Goal: Task Accomplishment & Management: Complete application form

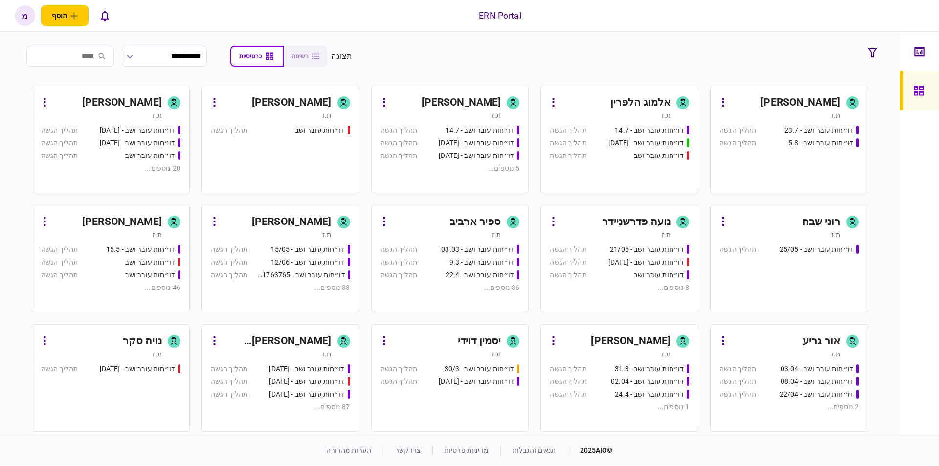
click at [812, 167] on div "דו״חות עובר ושב - 23.7 תהליך הגשה דו״חות עובר ושב - 5.8 תהליך הגשה" at bounding box center [788, 154] width 139 height 59
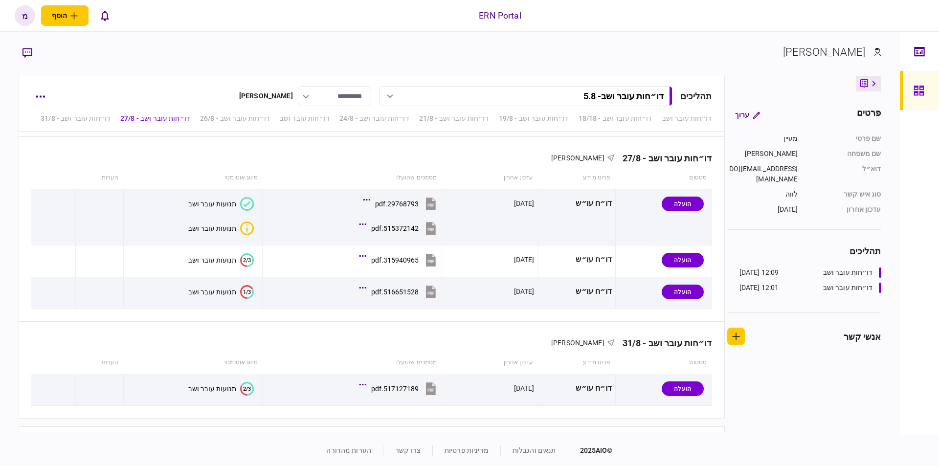
scroll to position [867, 0]
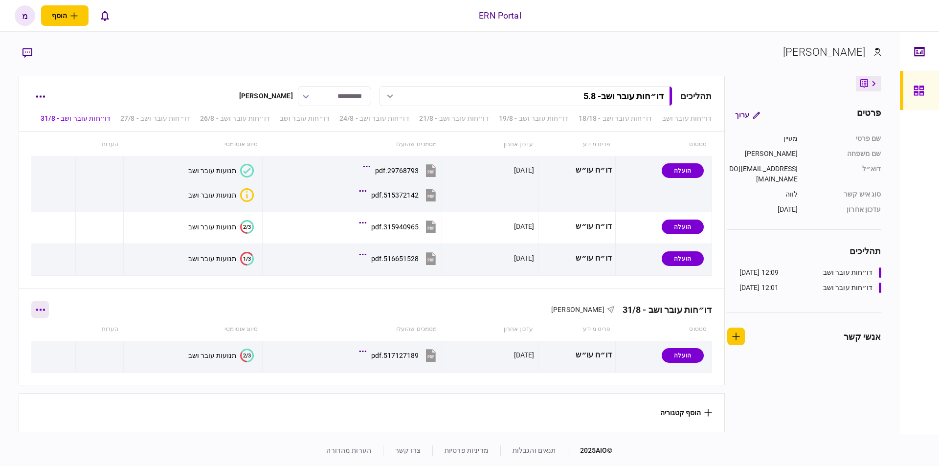
click at [42, 308] on icon "button" at bounding box center [40, 309] width 9 height 2
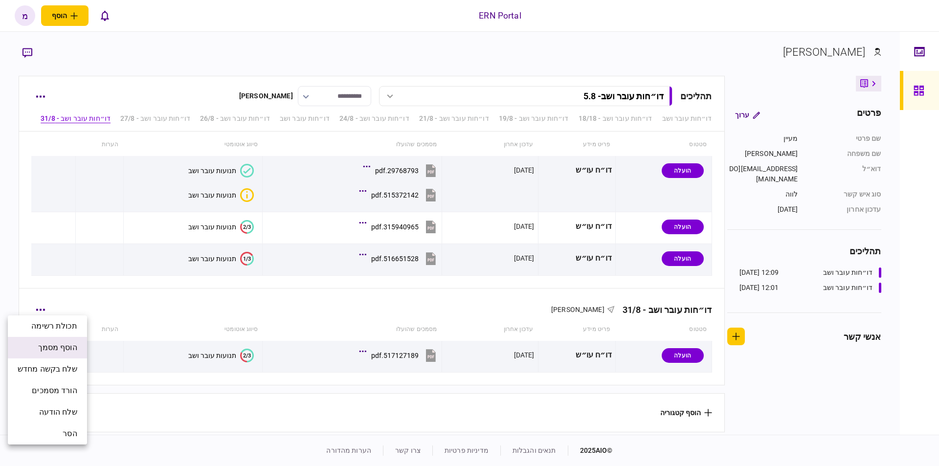
click at [63, 346] on span "הוסף מסמך" at bounding box center [57, 348] width 39 height 12
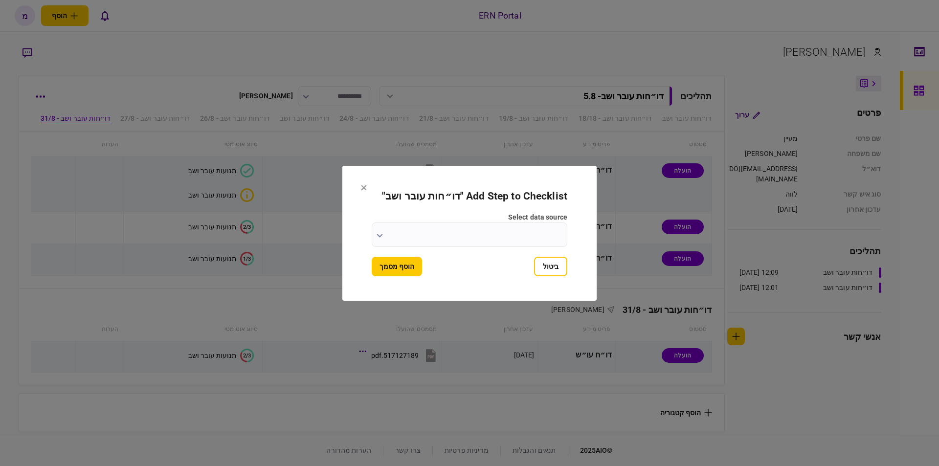
click at [403, 228] on input "select data source" at bounding box center [470, 234] width 196 height 24
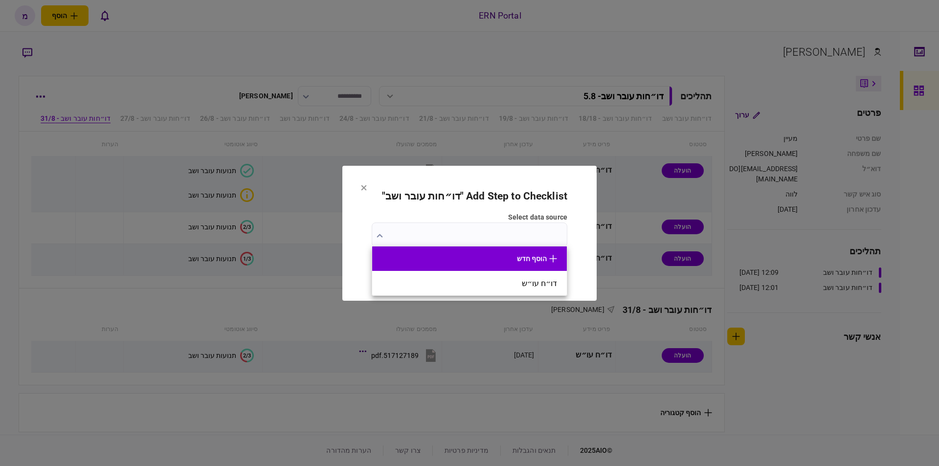
click at [507, 261] on button "הוסף חדש" at bounding box center [469, 259] width 175 height 8
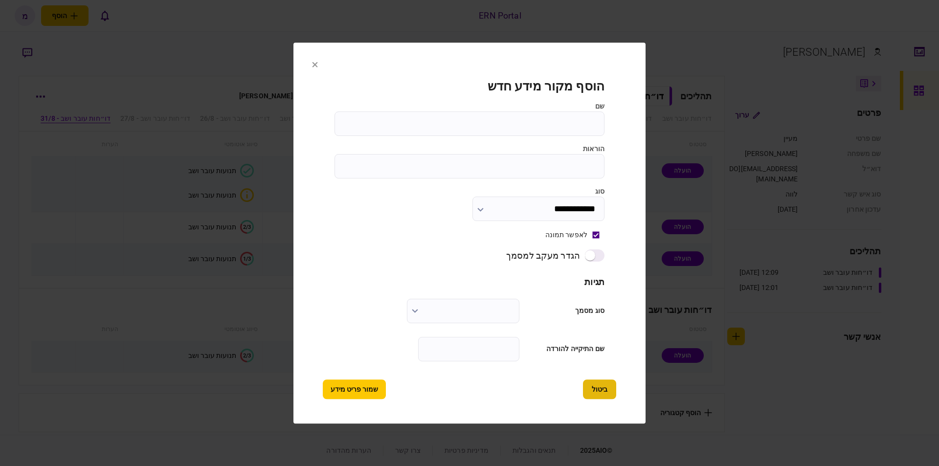
click at [591, 387] on button "ביטול" at bounding box center [599, 389] width 33 height 20
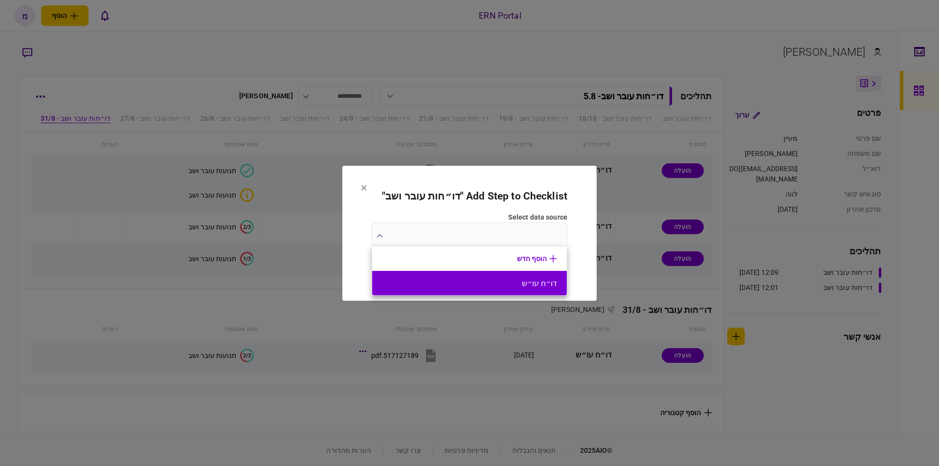
click at [427, 284] on button "דו״ח עו״ש" at bounding box center [469, 283] width 175 height 9
type input "*********"
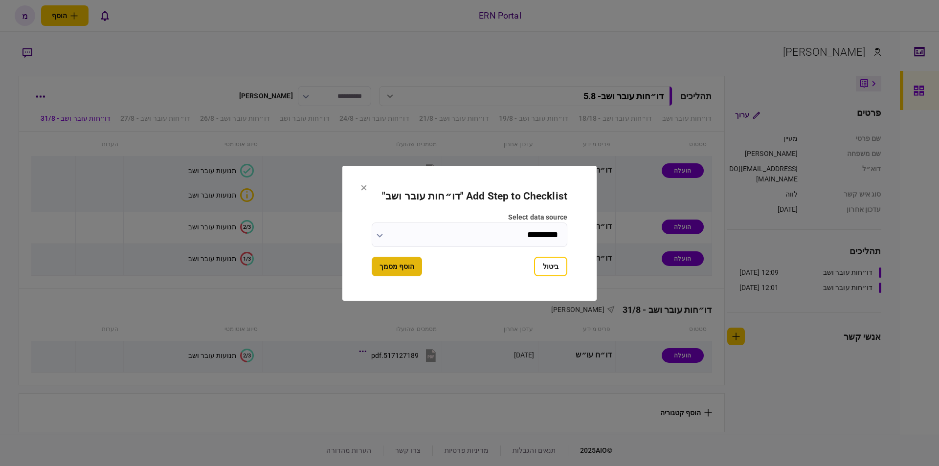
click at [377, 267] on button "הוסף מסמך" at bounding box center [397, 267] width 50 height 20
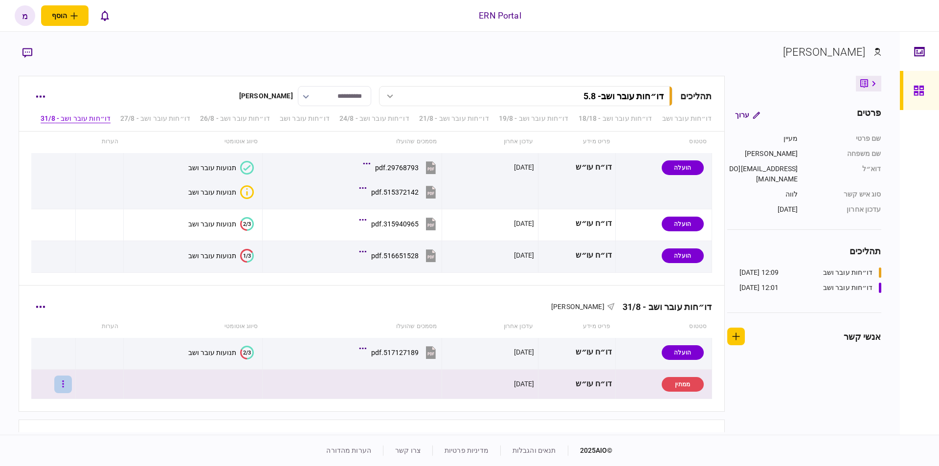
click at [64, 382] on icon "button" at bounding box center [63, 383] width 2 height 9
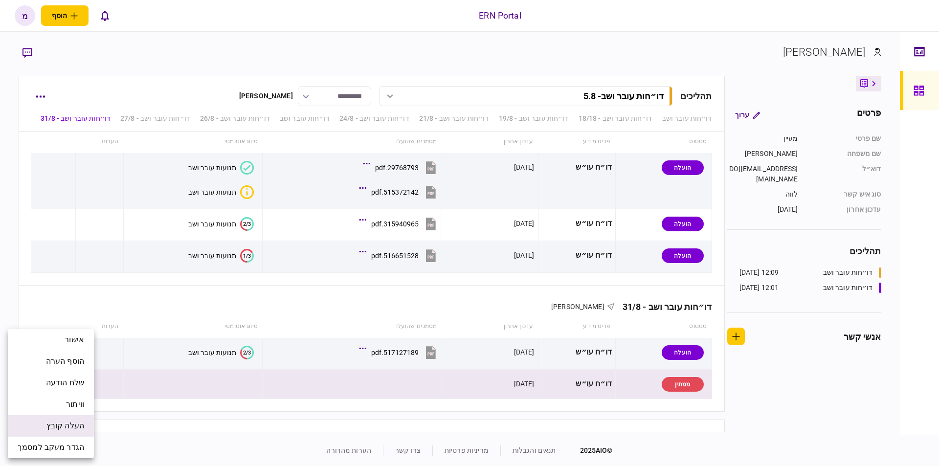
click at [66, 426] on span "העלה קובץ" at bounding box center [65, 426] width 38 height 12
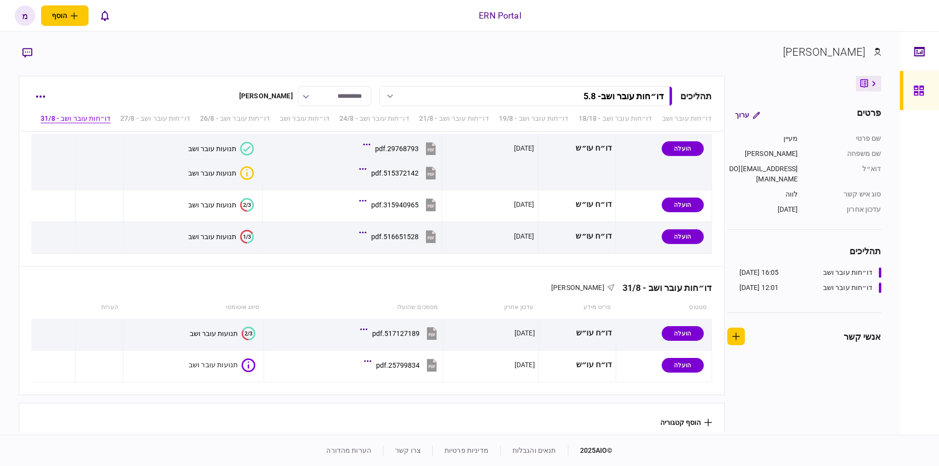
scroll to position [899, 0]
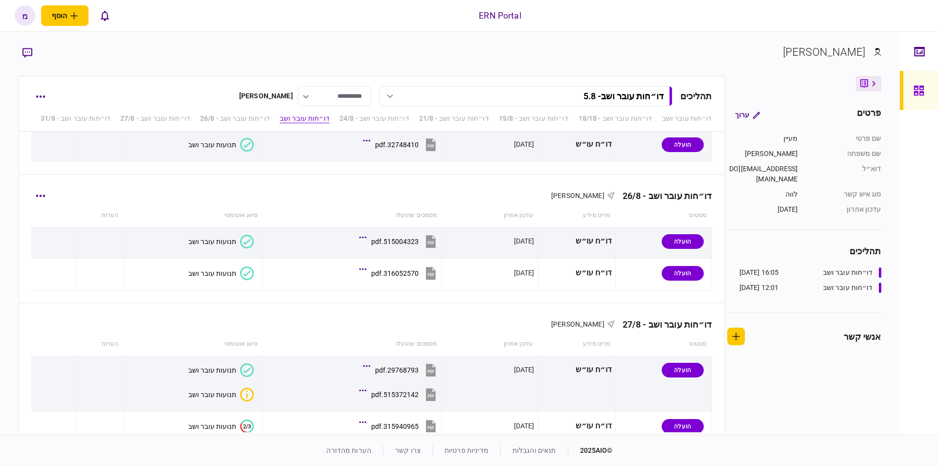
scroll to position [831, 0]
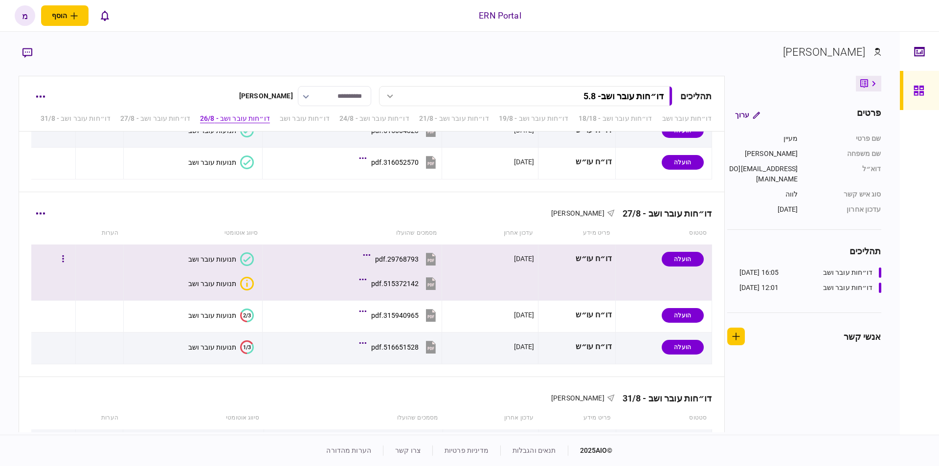
scroll to position [899, 0]
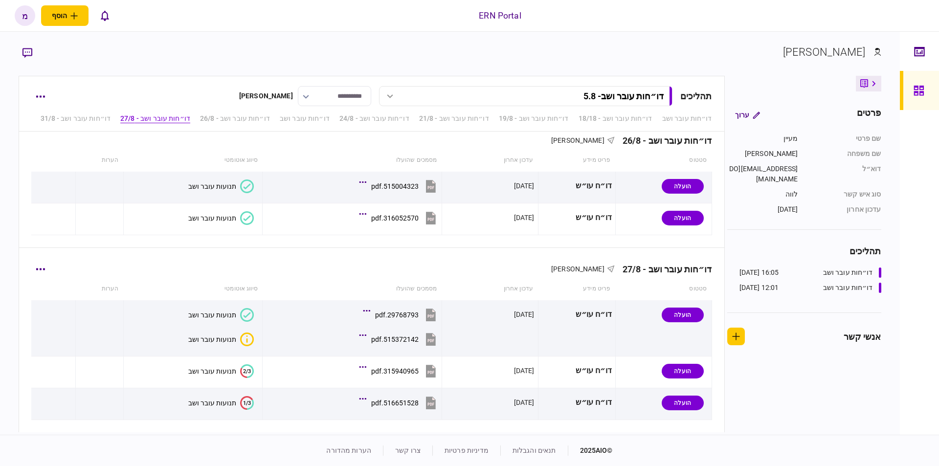
scroll to position [899, 0]
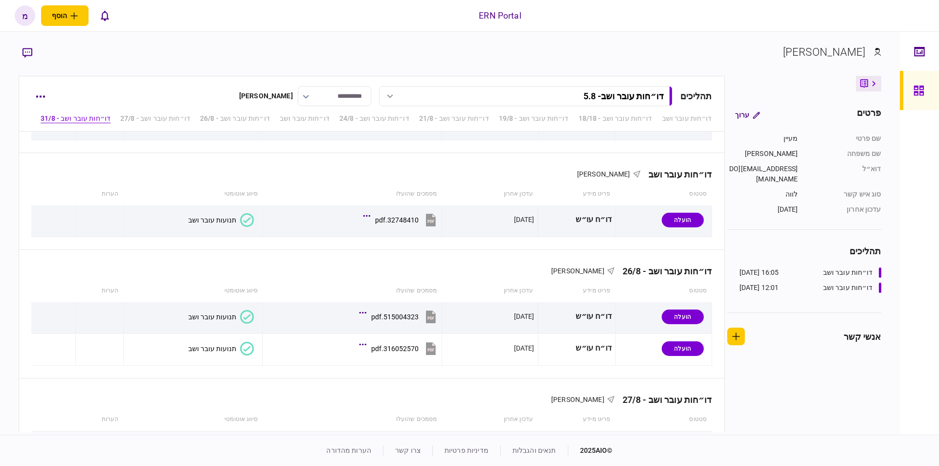
scroll to position [899, 0]
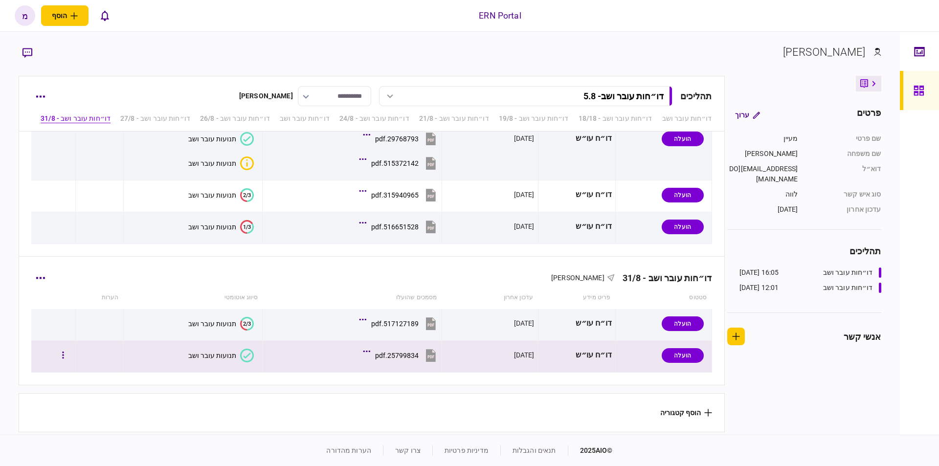
click at [247, 349] on icon at bounding box center [247, 356] width 14 height 14
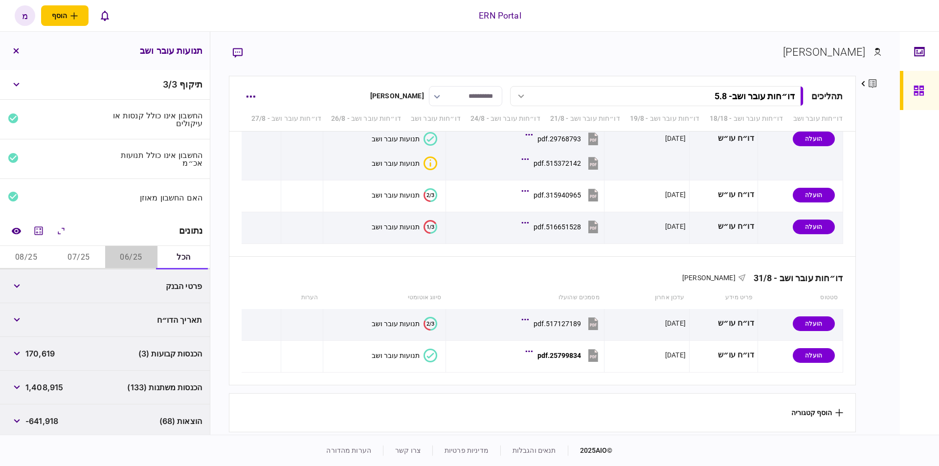
click at [120, 250] on button "06/25" at bounding box center [131, 257] width 52 height 23
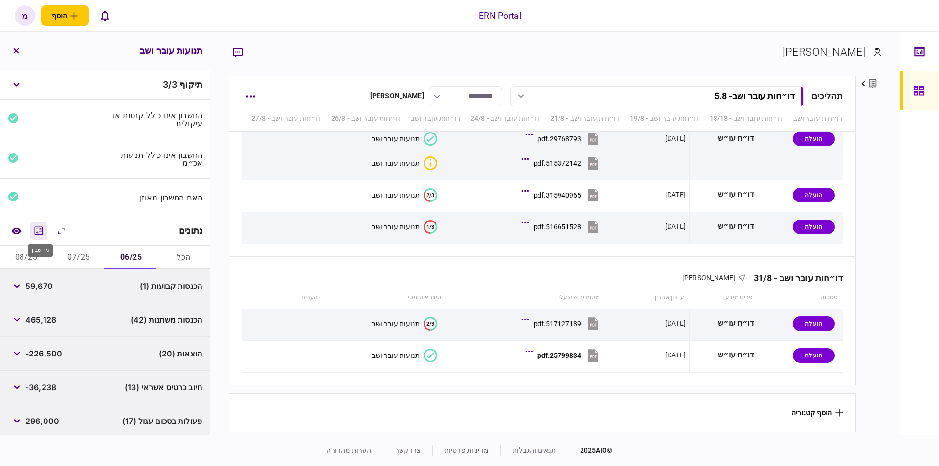
click at [36, 226] on icon "מחשבון" at bounding box center [39, 231] width 12 height 12
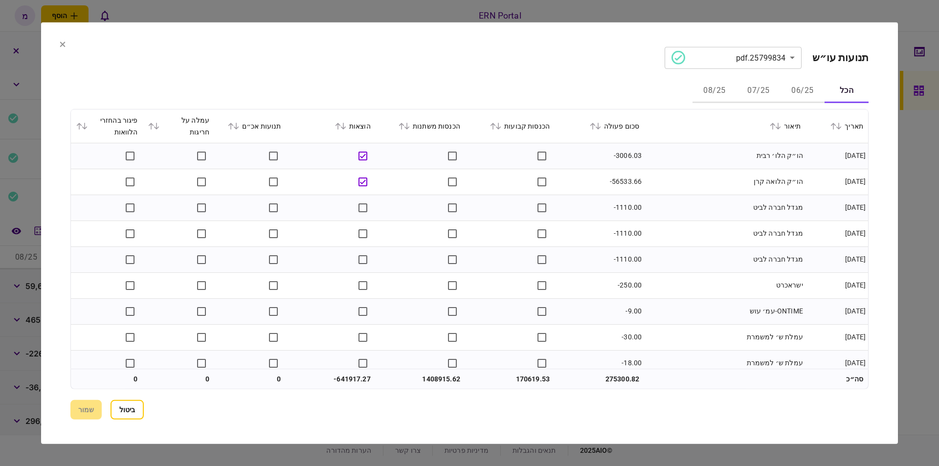
click at [792, 93] on button "06/25" at bounding box center [802, 90] width 44 height 23
click at [757, 96] on button "07/25" at bounding box center [758, 90] width 44 height 23
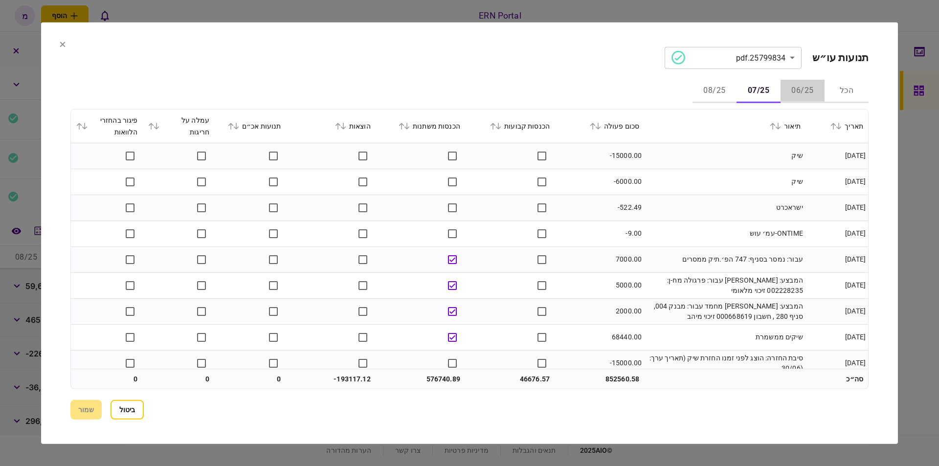
click at [807, 89] on button "06/25" at bounding box center [802, 90] width 44 height 23
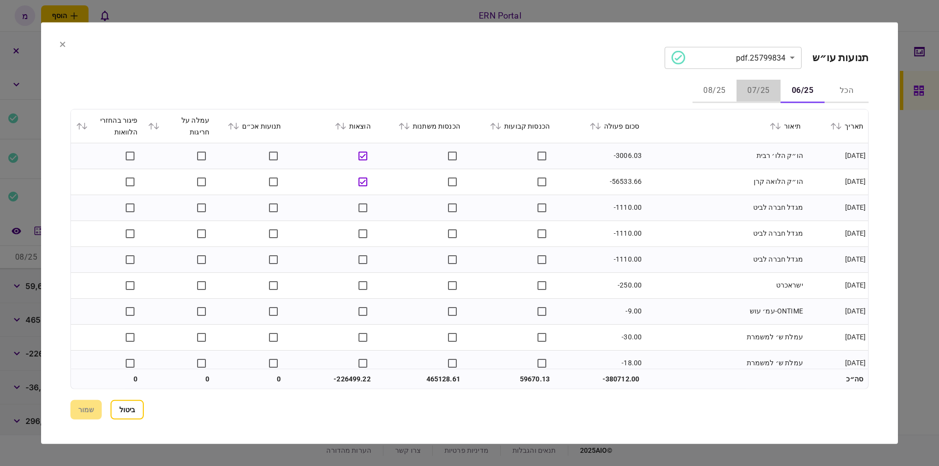
click at [761, 91] on button "07/25" at bounding box center [758, 90] width 44 height 23
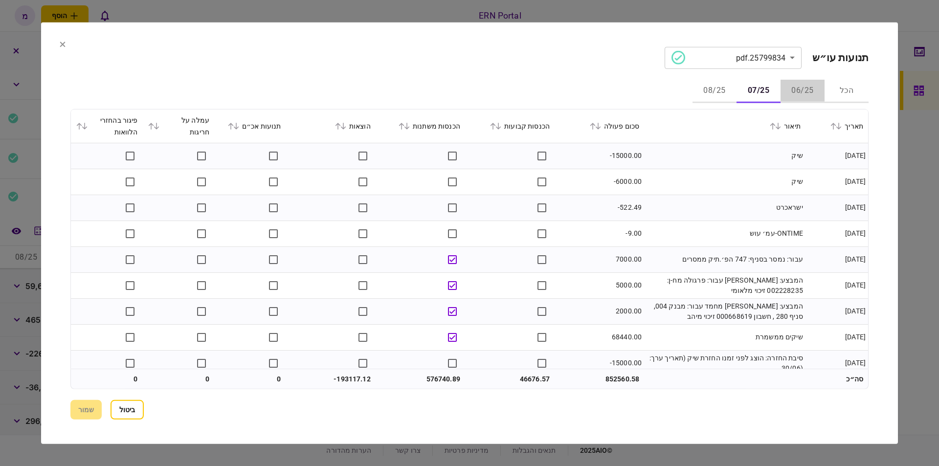
click at [808, 88] on button "06/25" at bounding box center [802, 90] width 44 height 23
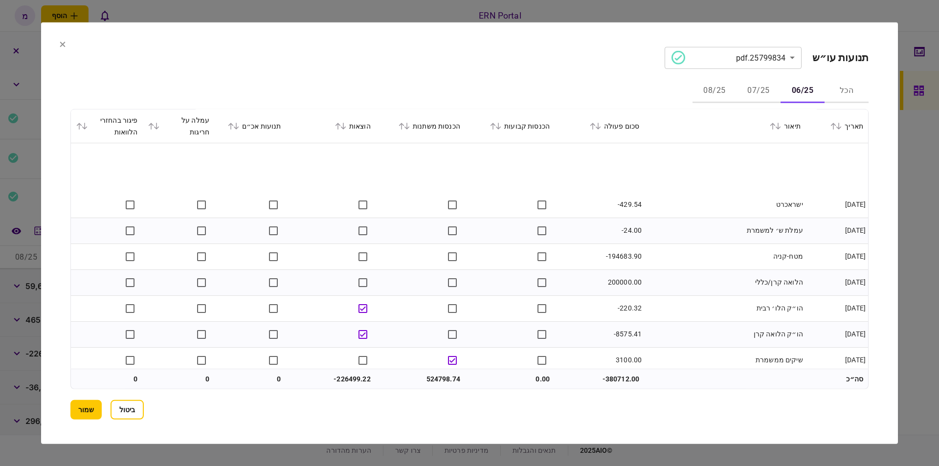
scroll to position [2105, 0]
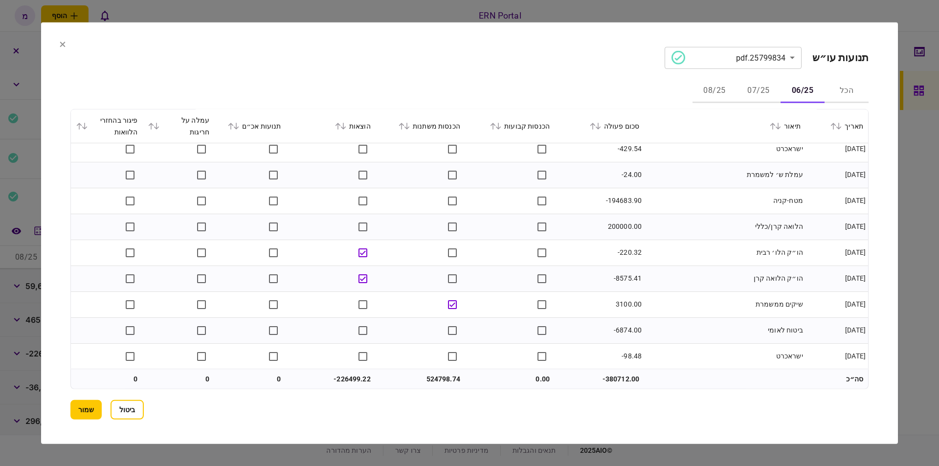
drag, startPoint x: 421, startPoint y: 41, endPoint x: 419, endPoint y: 47, distance: 7.1
click at [419, 47] on section "**********" at bounding box center [469, 232] width 856 height 421
click at [611, 255] on td "-220.32" at bounding box center [598, 253] width 89 height 26
click at [490, 184] on td at bounding box center [509, 173] width 89 height 26
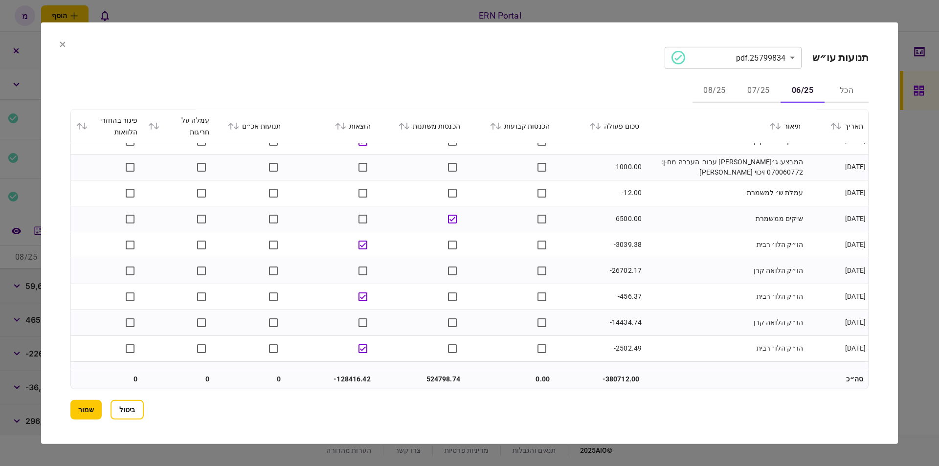
scroll to position [2741, 0]
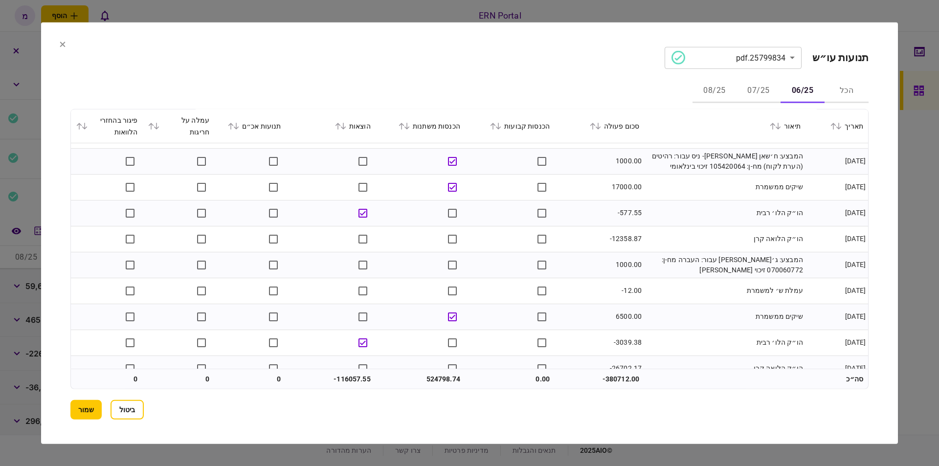
click at [585, 241] on td "-12358.87" at bounding box center [598, 239] width 89 height 26
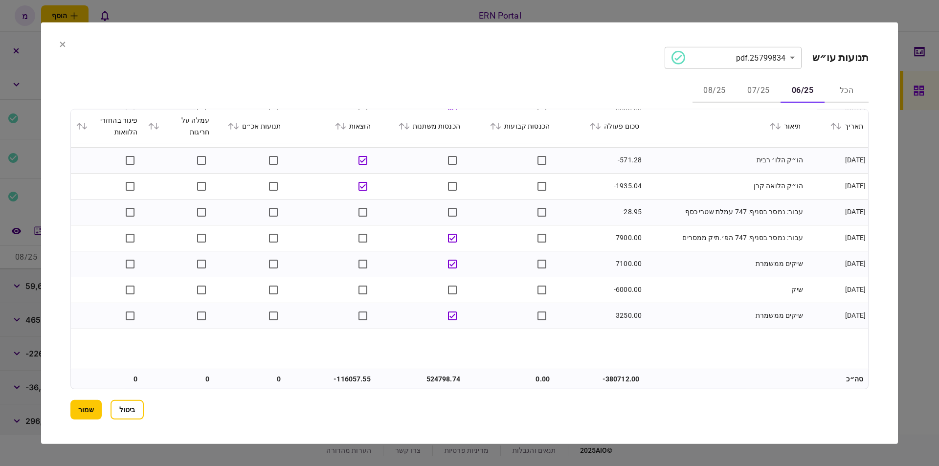
scroll to position [1812, 0]
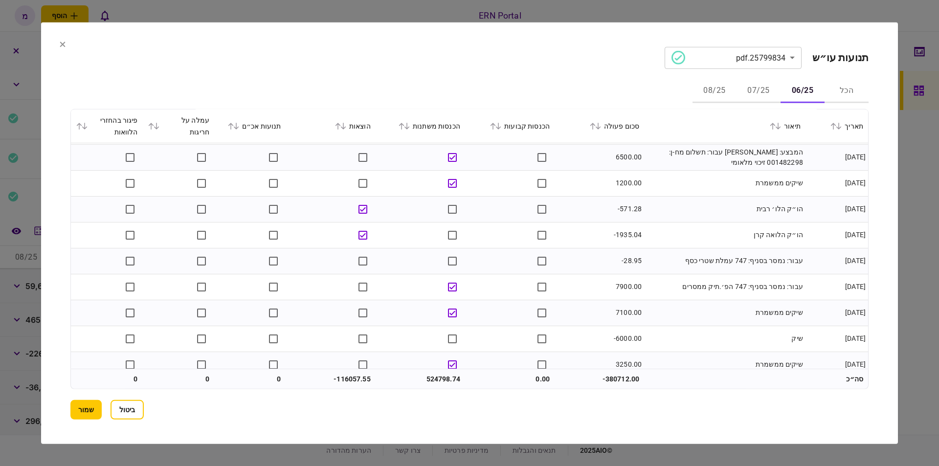
click at [623, 237] on td "-1935.04" at bounding box center [598, 235] width 89 height 26
copy td "1935.04"
click at [595, 228] on td "-1935.04" at bounding box center [598, 235] width 89 height 26
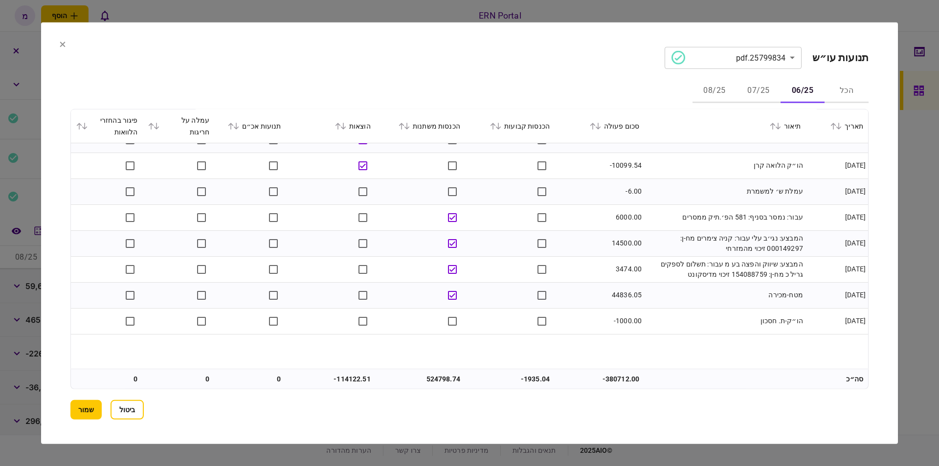
scroll to position [1470, 0]
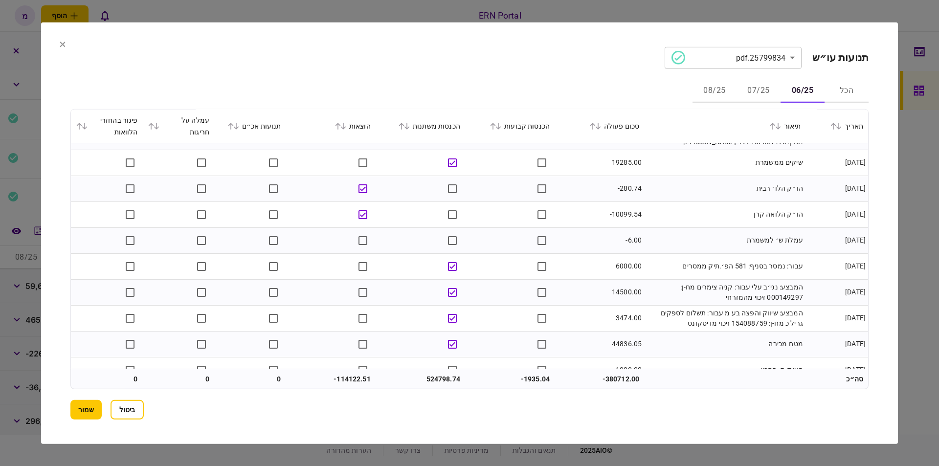
click at [619, 211] on td "-10099.54" at bounding box center [598, 214] width 89 height 26
copy td "10099.54"
click at [664, 213] on td "הו״ק הלואה קרן" at bounding box center [724, 214] width 161 height 26
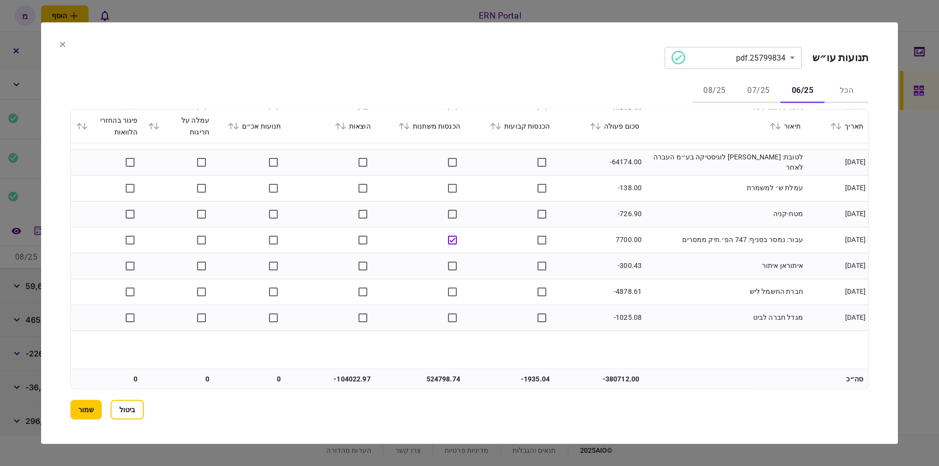
scroll to position [932, 0]
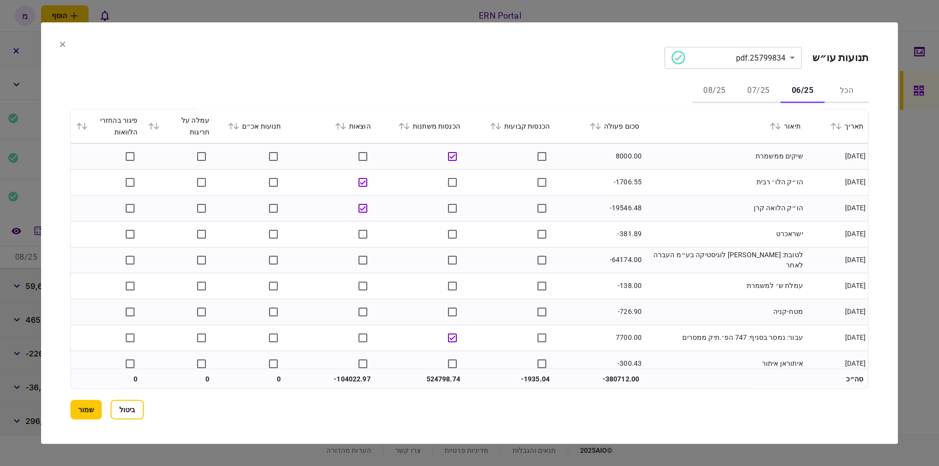
click at [626, 213] on td "-19546.48" at bounding box center [598, 208] width 89 height 26
click at [622, 205] on td "-19546.48" at bounding box center [598, 208] width 89 height 26
copy td "19546.48"
click at [582, 205] on td "-19546.48" at bounding box center [598, 208] width 89 height 26
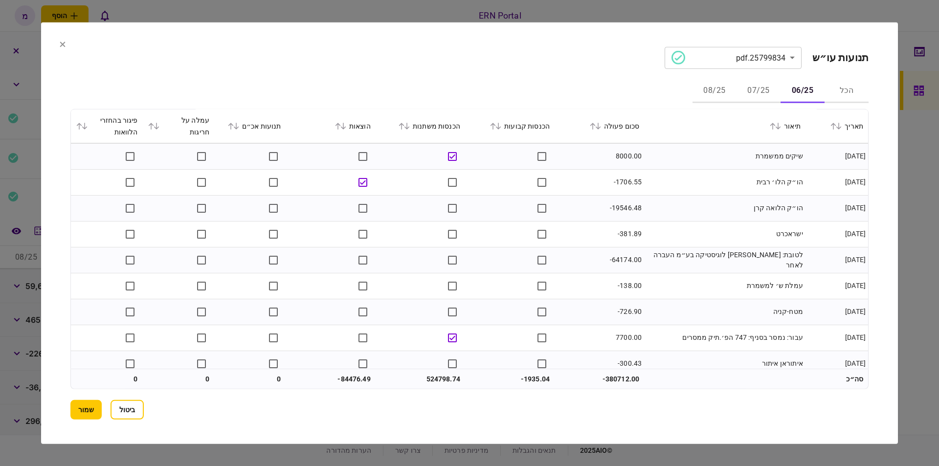
click at [591, 198] on td "-19546.48" at bounding box center [598, 208] width 89 height 26
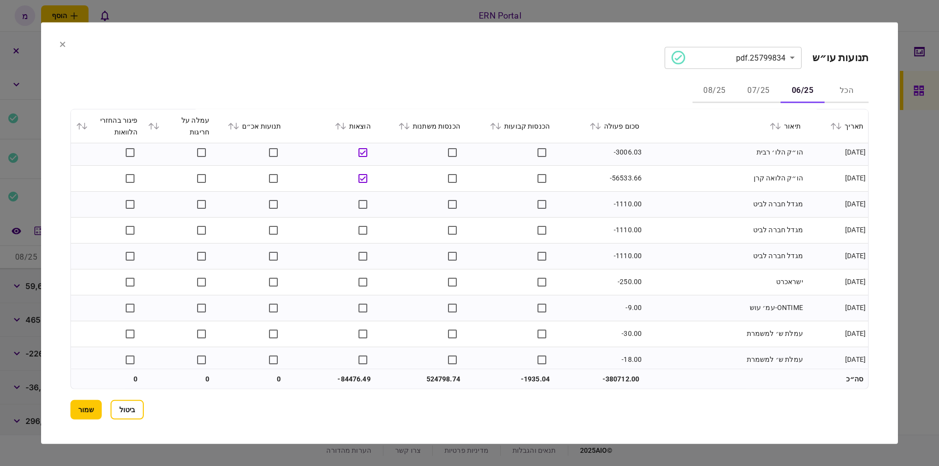
scroll to position [0, 0]
click at [612, 178] on td "-56533.66" at bounding box center [598, 182] width 89 height 26
click at [625, 177] on td "-56533.66" at bounding box center [598, 182] width 89 height 26
copy td "56533.66"
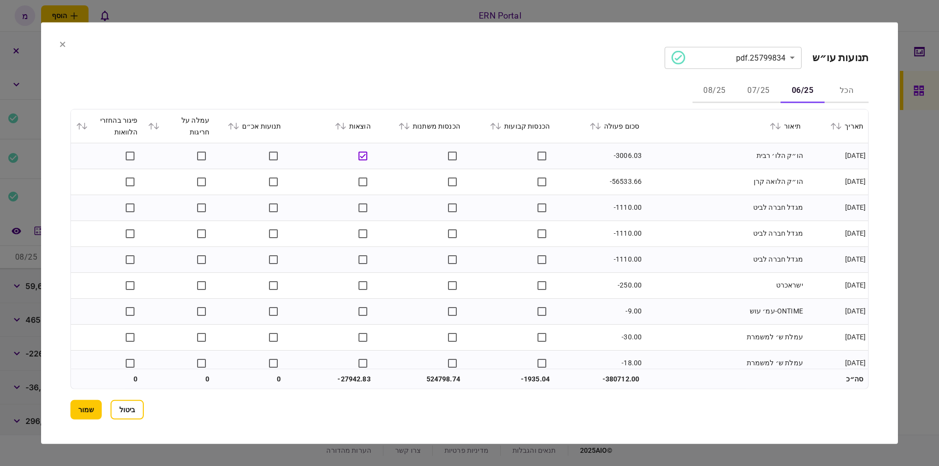
click at [575, 175] on td "-56533.66" at bounding box center [598, 182] width 89 height 26
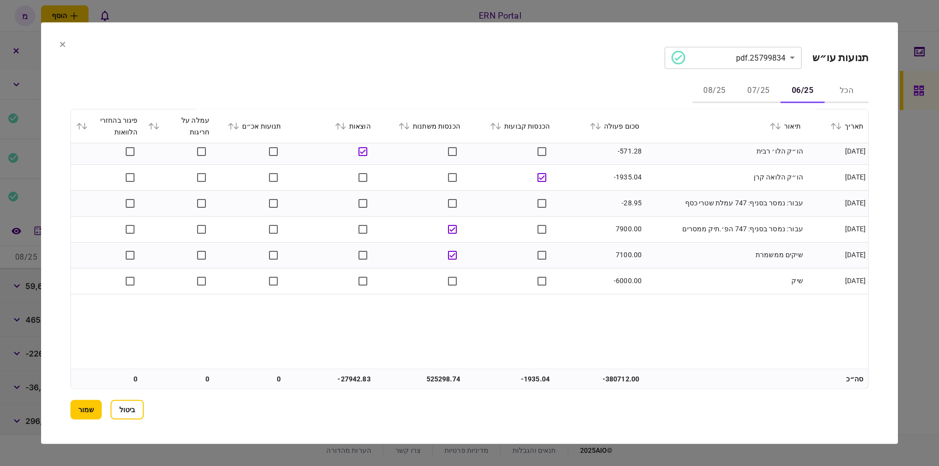
scroll to position [1772, 0]
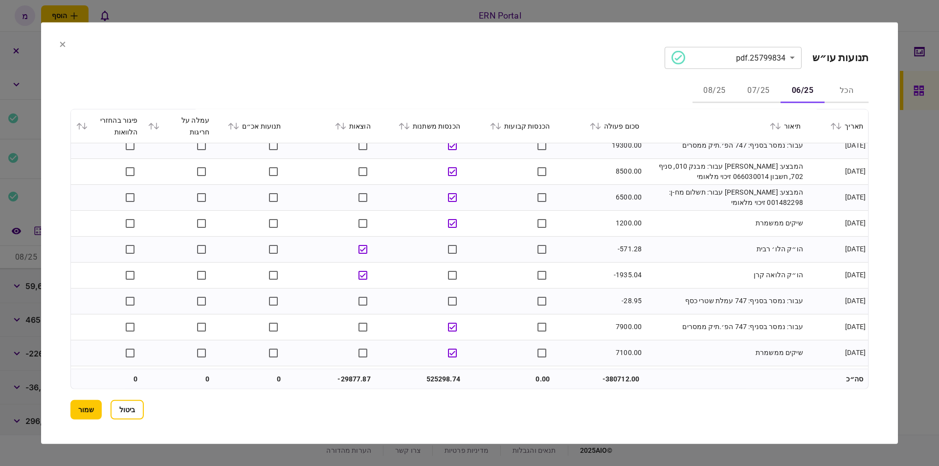
click at [438, 381] on td "525298.74" at bounding box center [419, 379] width 89 height 20
copy td "525298.74"
click at [425, 374] on td "525298.74" at bounding box center [419, 379] width 89 height 20
click at [351, 377] on td "-29877.87" at bounding box center [330, 379] width 89 height 20
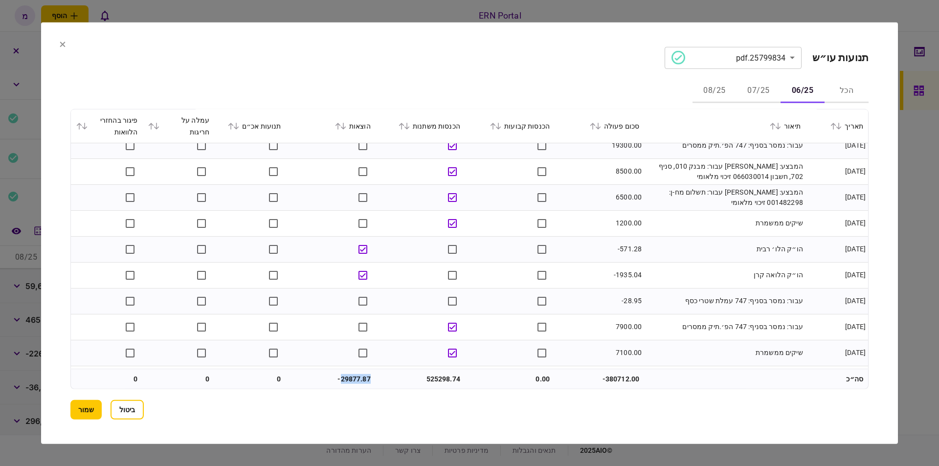
click at [351, 377] on td "-29877.87" at bounding box center [330, 379] width 89 height 20
copy td "29877.87"
click at [82, 403] on button "שמור" at bounding box center [85, 410] width 31 height 20
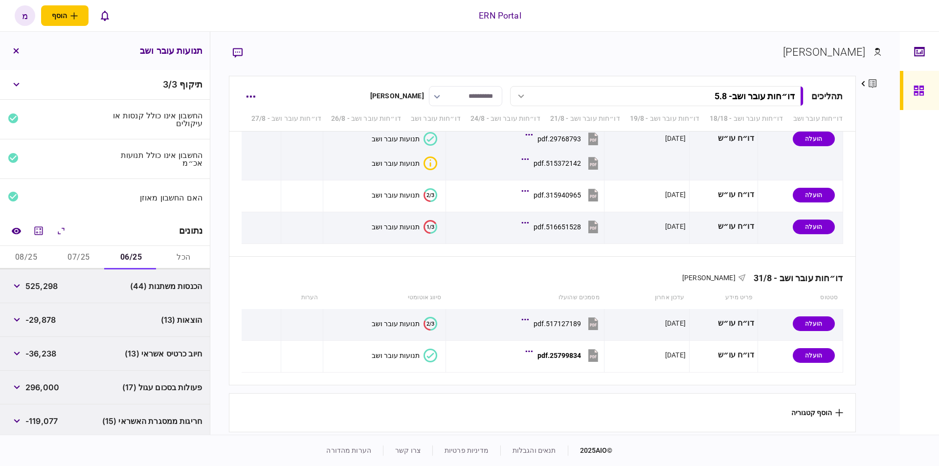
scroll to position [55, 0]
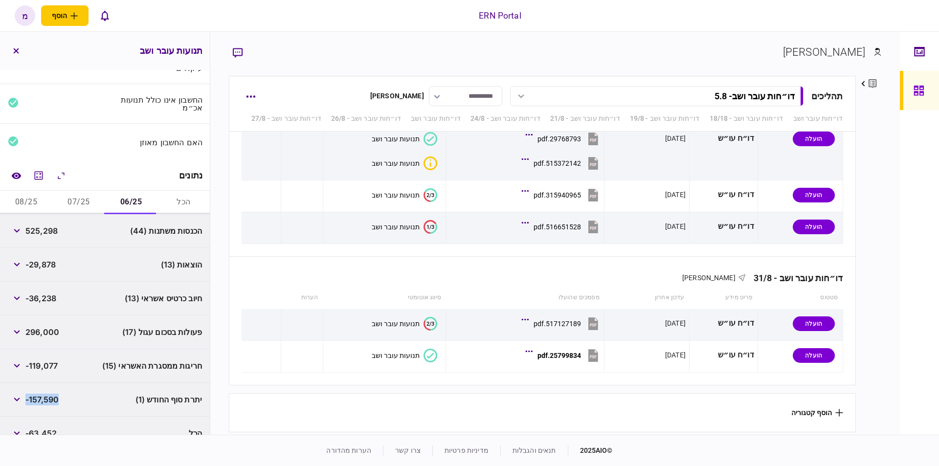
drag, startPoint x: 28, startPoint y: 396, endPoint x: 63, endPoint y: 396, distance: 35.2
click at [63, 396] on div "יתרת סוף החודש (1) -157,590" at bounding box center [105, 400] width 210 height 34
copy span "-157,590"
click at [104, 394] on div "יתרת סוף החודש (1) -157,590" at bounding box center [105, 400] width 210 height 34
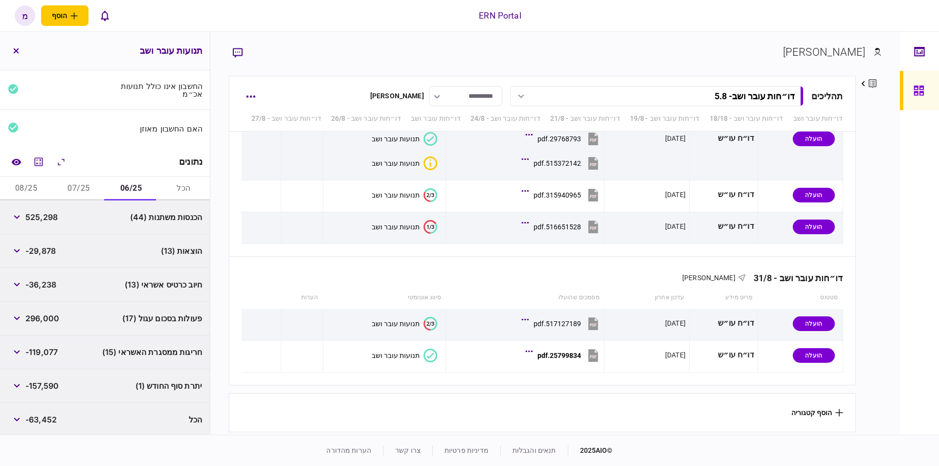
scroll to position [0, 0]
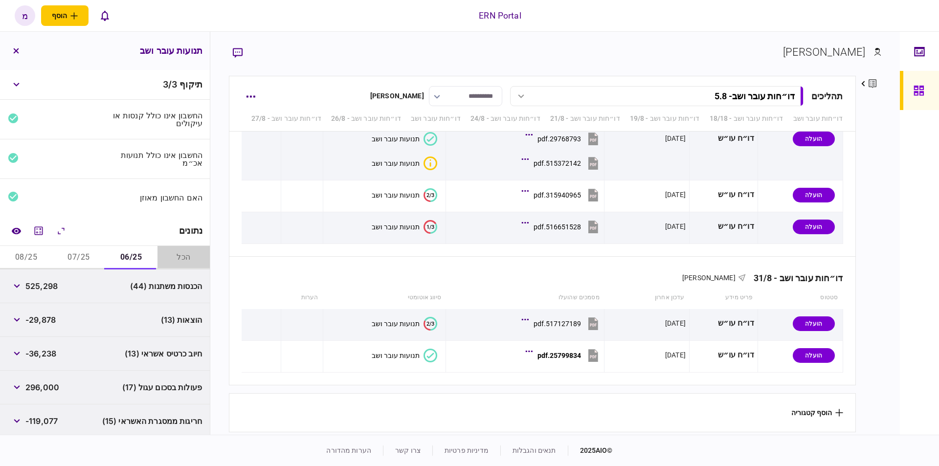
click at [172, 253] on button "הכל" at bounding box center [183, 257] width 52 height 23
click at [144, 288] on div "פרטי הבנק" at bounding box center [155, 286] width 93 height 18
click at [18, 281] on button "button" at bounding box center [17, 286] width 18 height 18
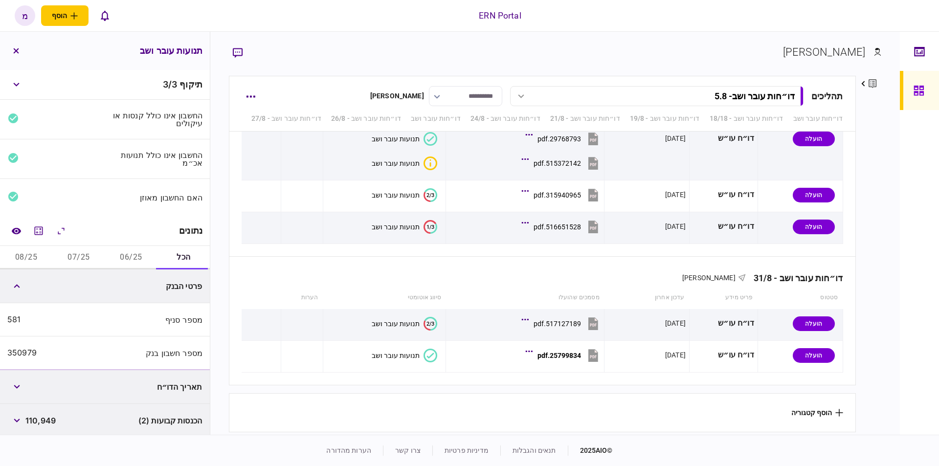
scroll to position [55, 0]
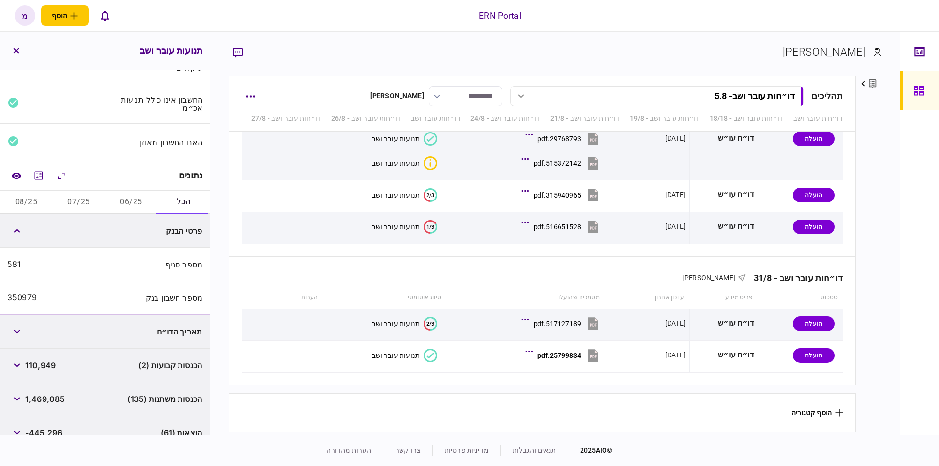
click at [27, 298] on div "350979" at bounding box center [21, 297] width 29 height 9
copy div "350979"
click at [20, 229] on icon "button" at bounding box center [17, 231] width 6 height 4
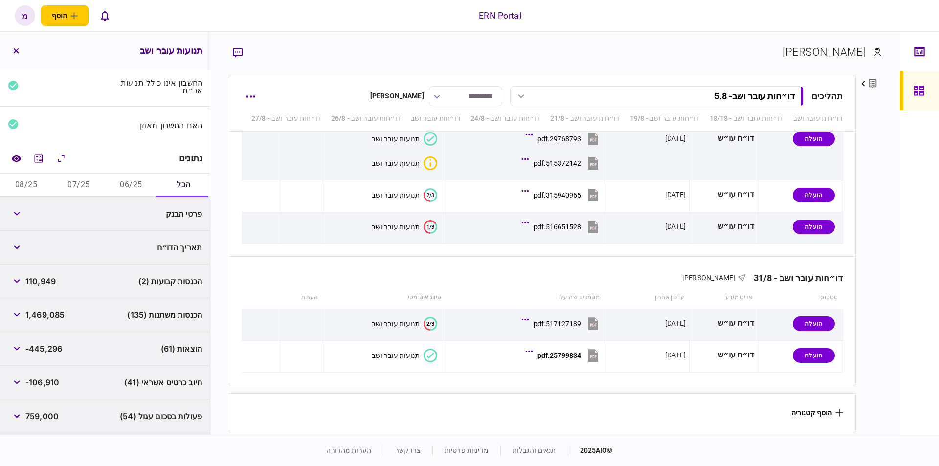
scroll to position [0, 0]
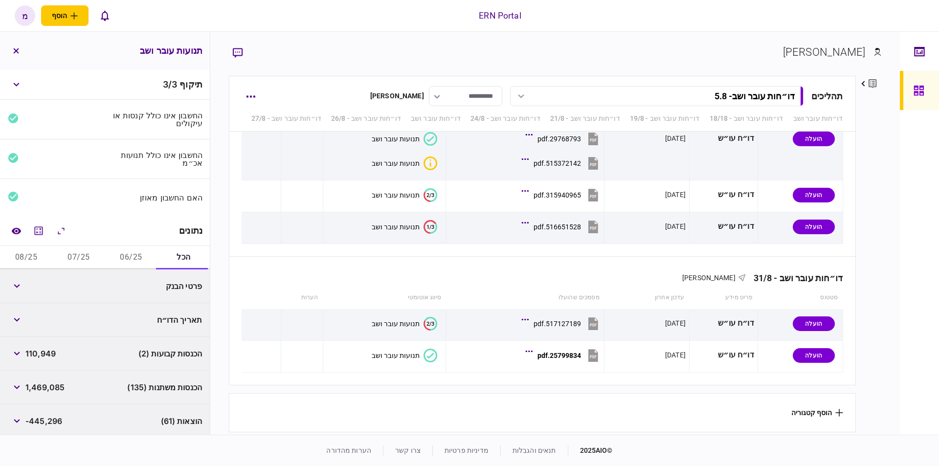
click at [87, 253] on button "07/25" at bounding box center [78, 257] width 52 height 23
click at [37, 227] on icon "מחשבון" at bounding box center [39, 230] width 8 height 8
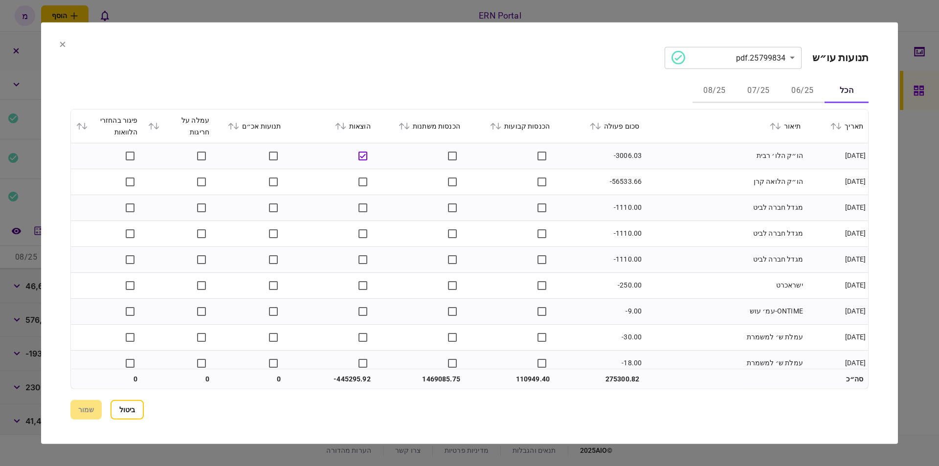
click at [753, 90] on button "07/25" at bounding box center [758, 90] width 44 height 23
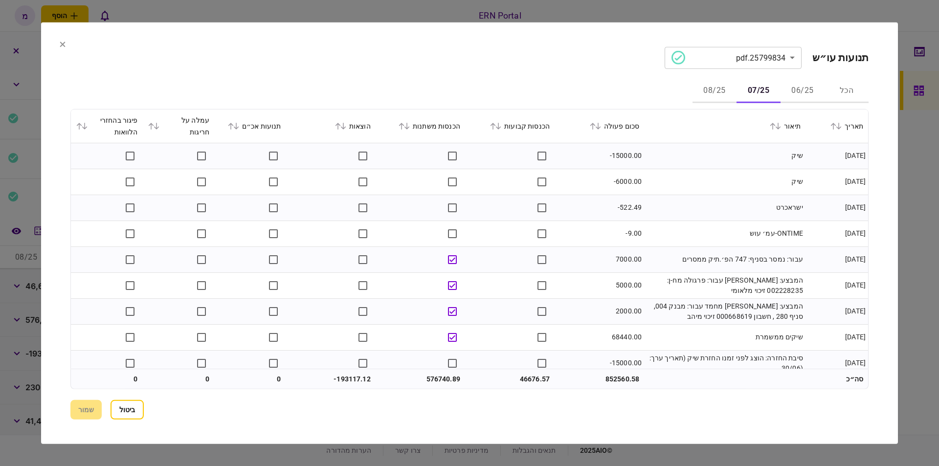
click at [624, 185] on td "-6000.00" at bounding box center [598, 182] width 89 height 26
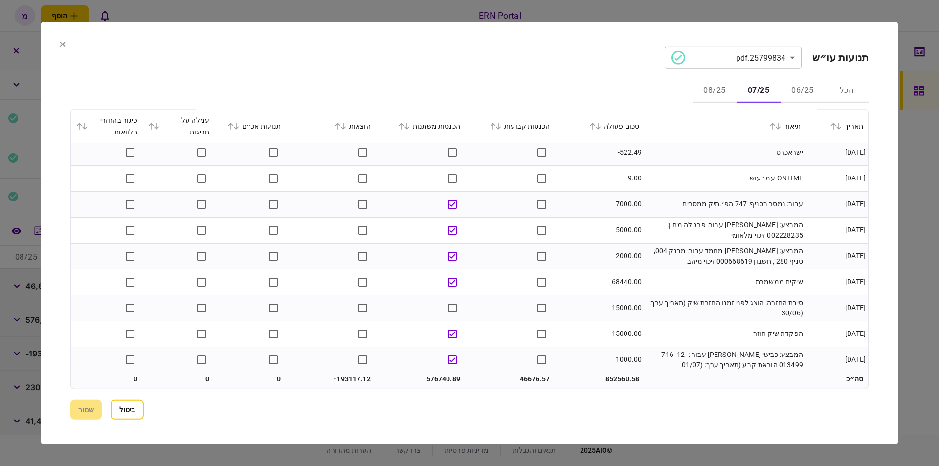
scroll to position [111, 0]
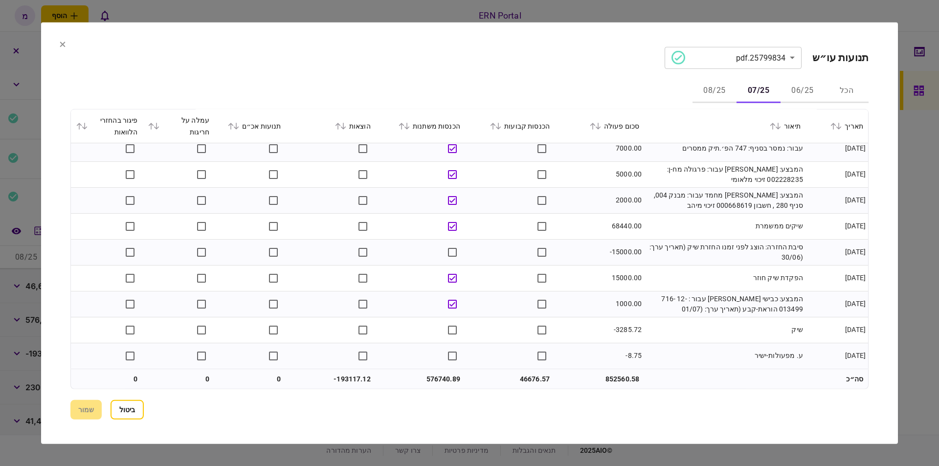
click at [592, 218] on td "68440.00" at bounding box center [598, 226] width 89 height 26
drag, startPoint x: 716, startPoint y: 248, endPoint x: 697, endPoint y: 252, distance: 19.9
click at [697, 252] on td "סיבת החזרה: הוצג לפני זמנו החזרת שיק (תאריך ערך: (30/06" at bounding box center [724, 252] width 161 height 26
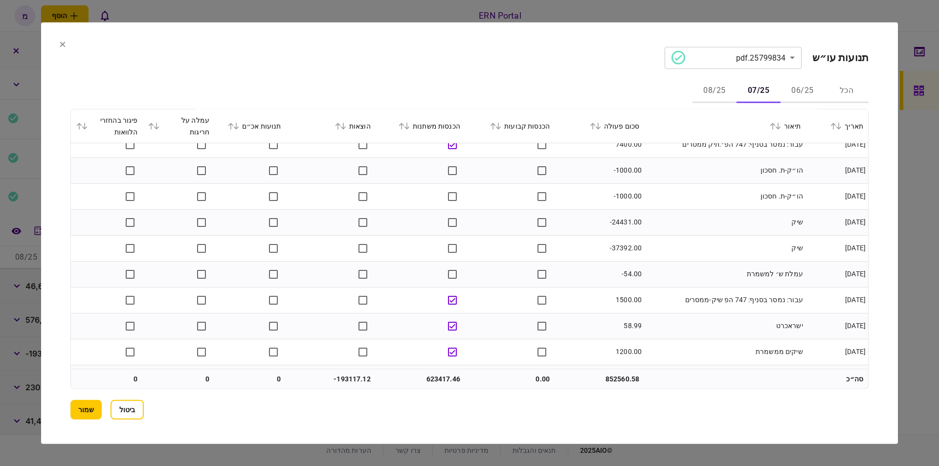
scroll to position [1336, 0]
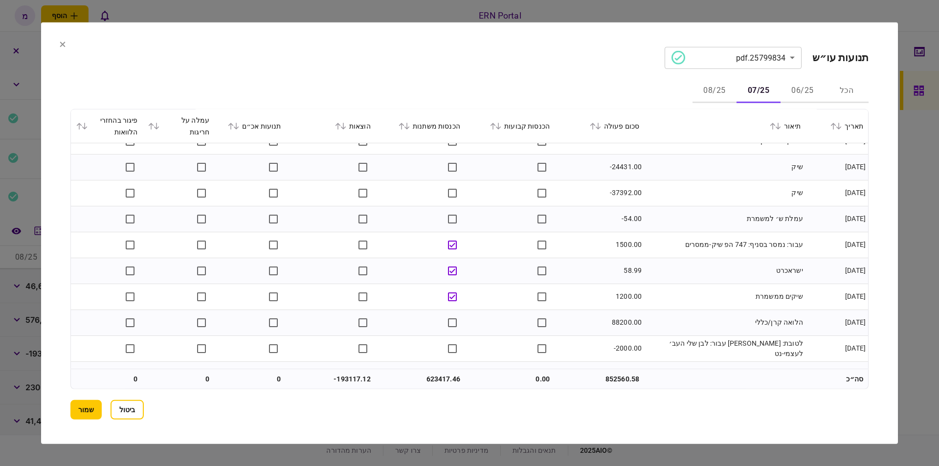
click at [619, 325] on td "88200.00" at bounding box center [598, 322] width 89 height 26
copy td "88200.00"
click at [662, 318] on td "הלואה קרן/כללי" at bounding box center [724, 322] width 161 height 26
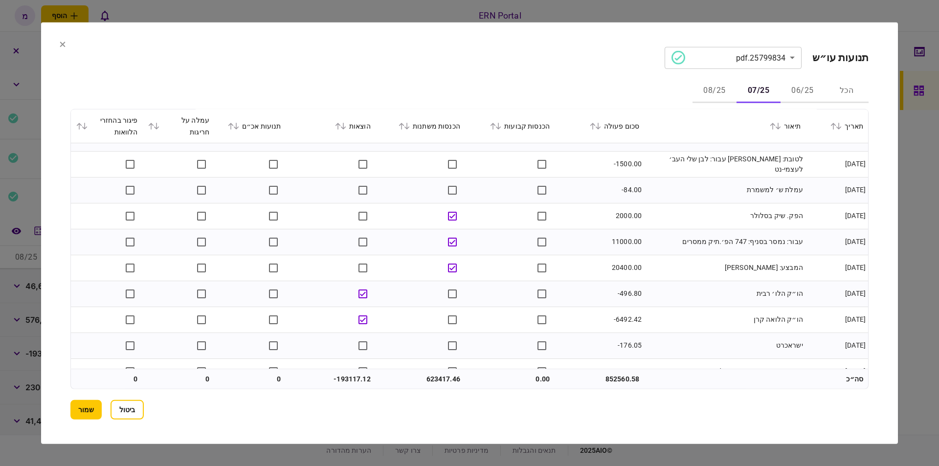
scroll to position [1835, 0]
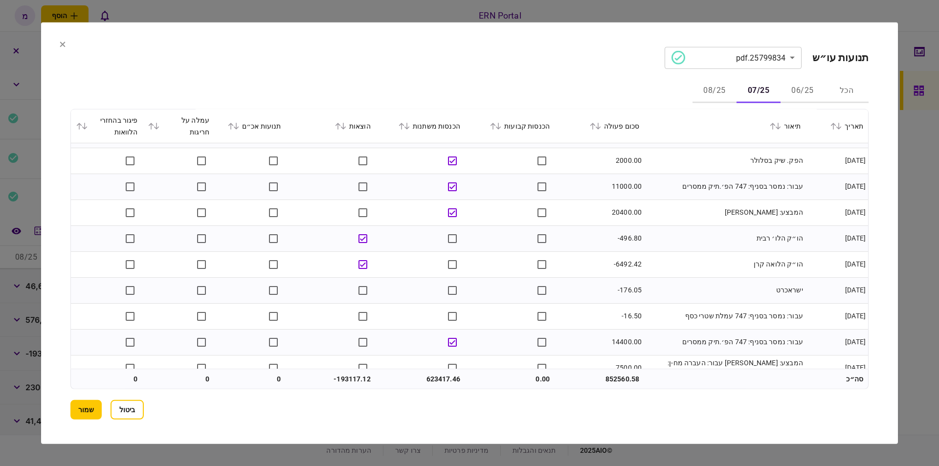
click at [633, 261] on td "-6492.42" at bounding box center [598, 264] width 89 height 26
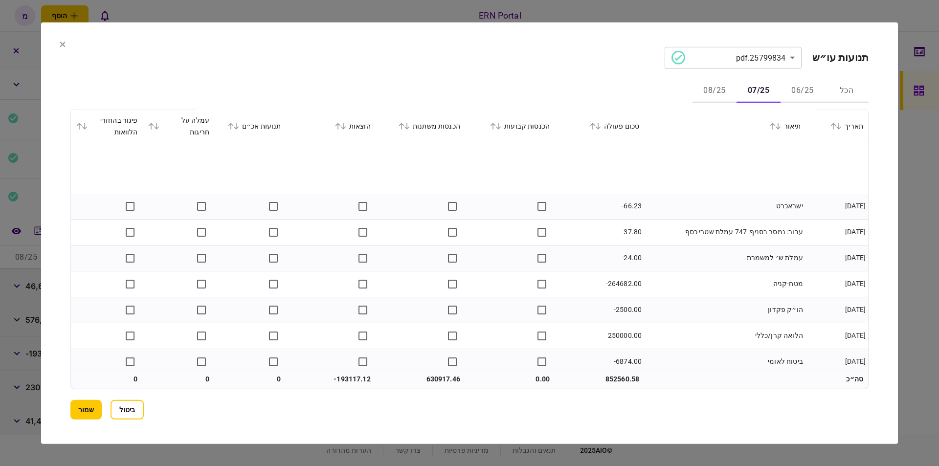
scroll to position [2389, 0]
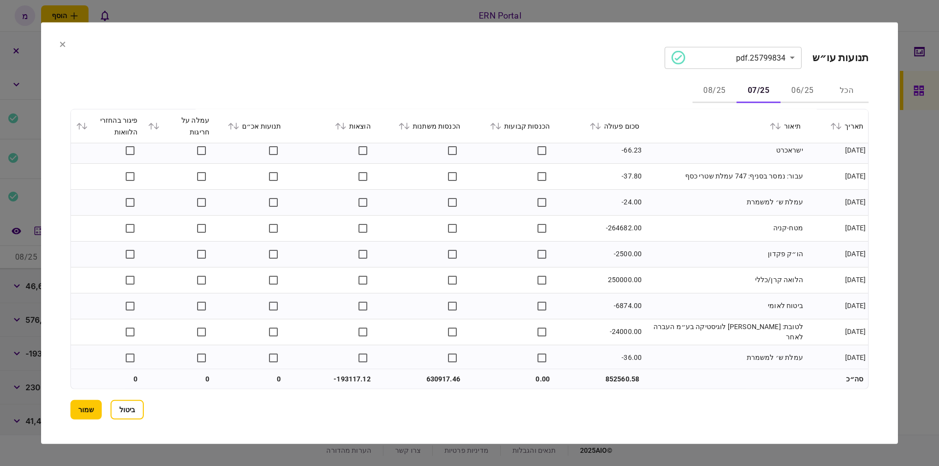
click at [616, 278] on td "250000.00" at bounding box center [598, 280] width 89 height 26
copy td "250000.00"
click at [662, 304] on td "ביטוח לאומי" at bounding box center [724, 306] width 161 height 26
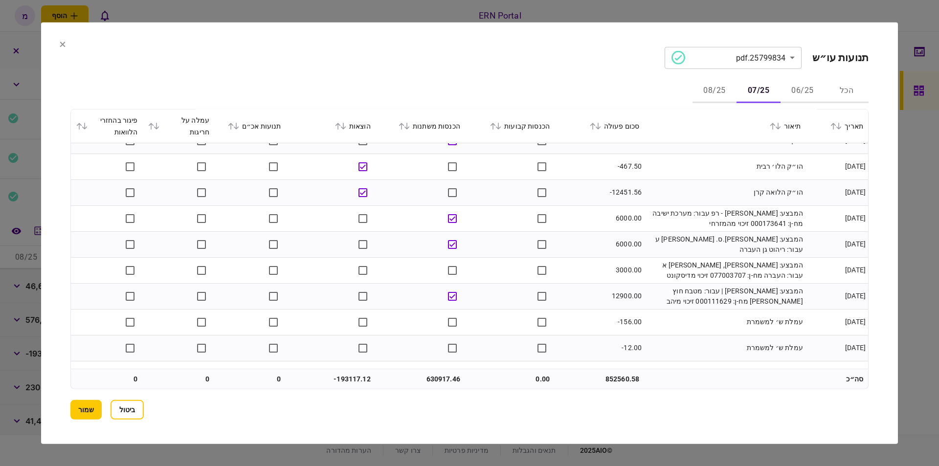
scroll to position [3024, 0]
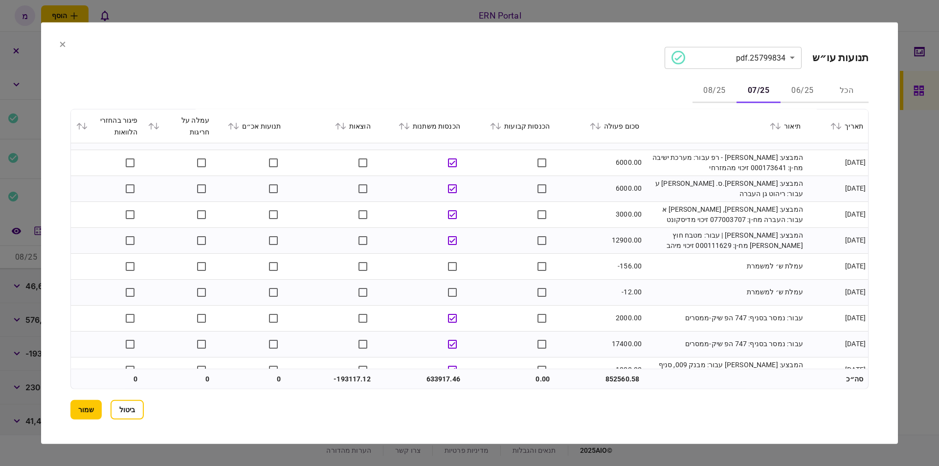
click at [702, 287] on td "עמלת ש׳ למשמרת" at bounding box center [724, 292] width 161 height 26
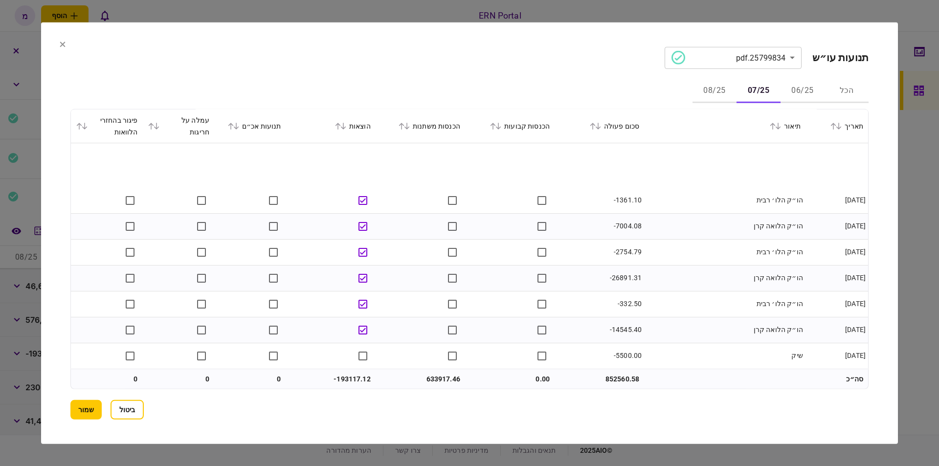
scroll to position [3301, 0]
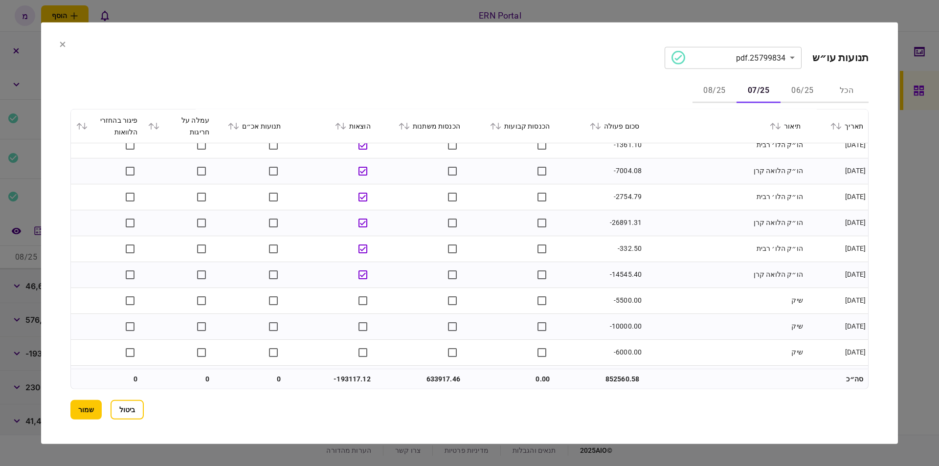
click at [623, 220] on td "-26891.31" at bounding box center [598, 223] width 89 height 26
click at [611, 253] on td "-2754.79" at bounding box center [598, 246] width 89 height 26
click at [618, 319] on td "-14545.40" at bounding box center [598, 323] width 89 height 26
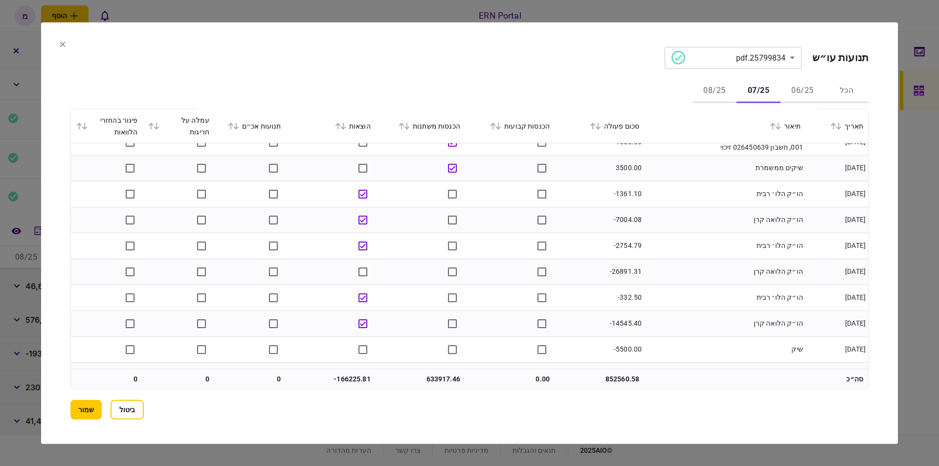
click at [618, 319] on td "-14545.40" at bounding box center [598, 323] width 89 height 26
click at [659, 318] on td "הו״ק הלואה קרן" at bounding box center [724, 323] width 161 height 26
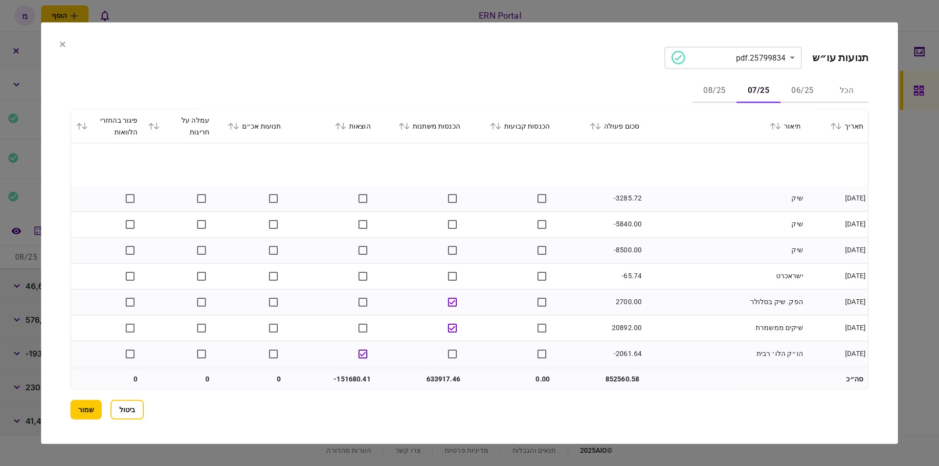
scroll to position [3640, 0]
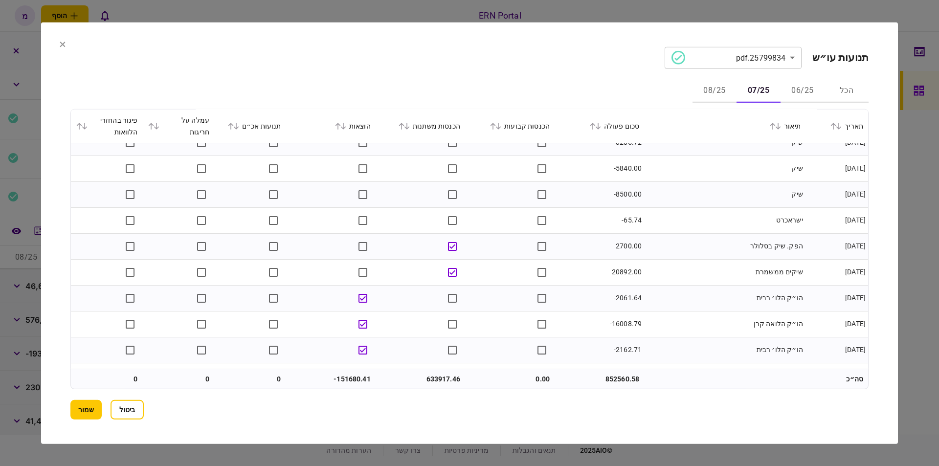
click at [616, 322] on td "-16008.79" at bounding box center [598, 324] width 89 height 26
click at [691, 314] on td "הו״ק הלואה קרן" at bounding box center [724, 324] width 161 height 26
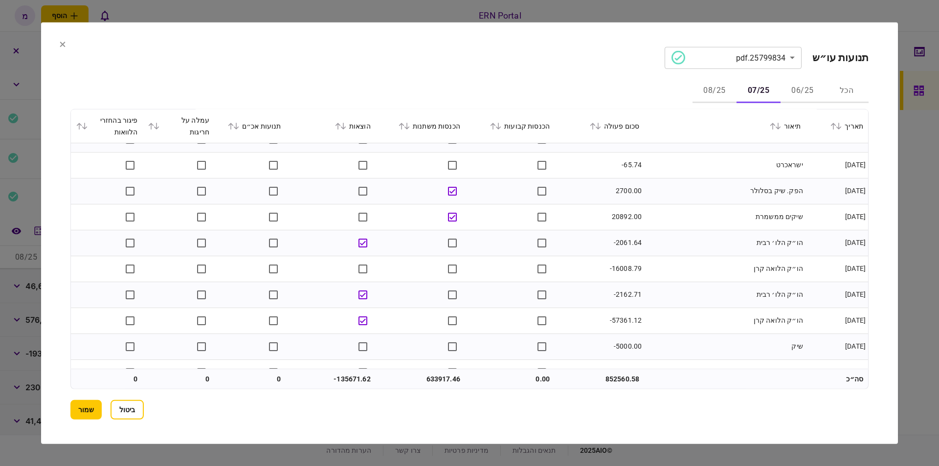
click at [619, 318] on td "-57361.12" at bounding box center [598, 320] width 89 height 26
click at [674, 323] on td "הו״ק הלואה קרן" at bounding box center [724, 320] width 161 height 26
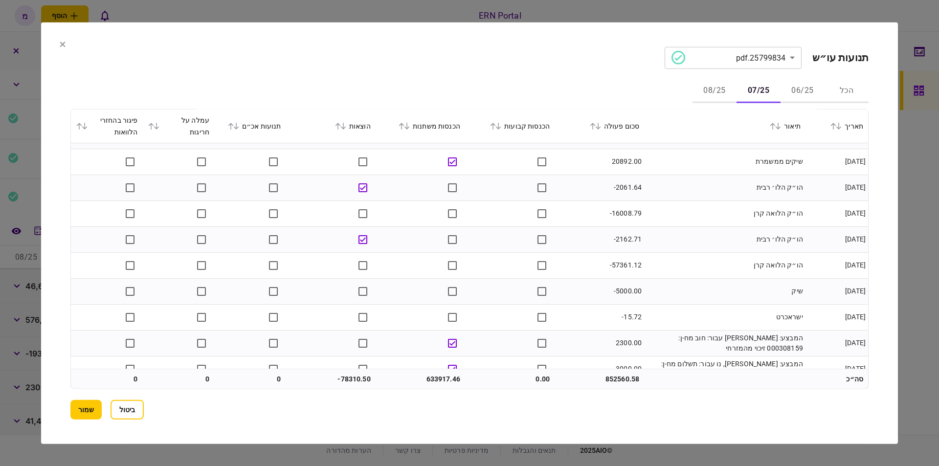
scroll to position [3791, 0]
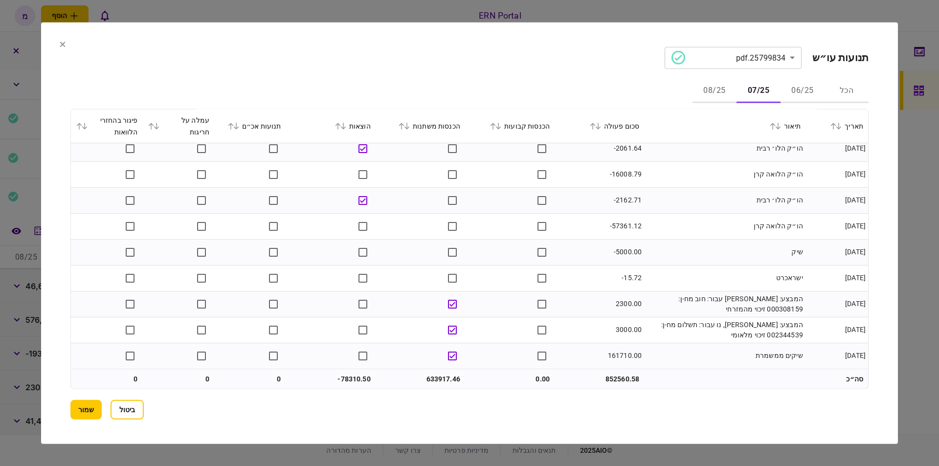
click at [431, 372] on td "633917.46" at bounding box center [419, 379] width 89 height 20
drag, startPoint x: 441, startPoint y: 402, endPoint x: 340, endPoint y: 365, distance: 108.4
click at [440, 402] on section "ביטול שמור" at bounding box center [469, 410] width 798 height 20
click at [344, 375] on td "-78310.50" at bounding box center [330, 379] width 89 height 20
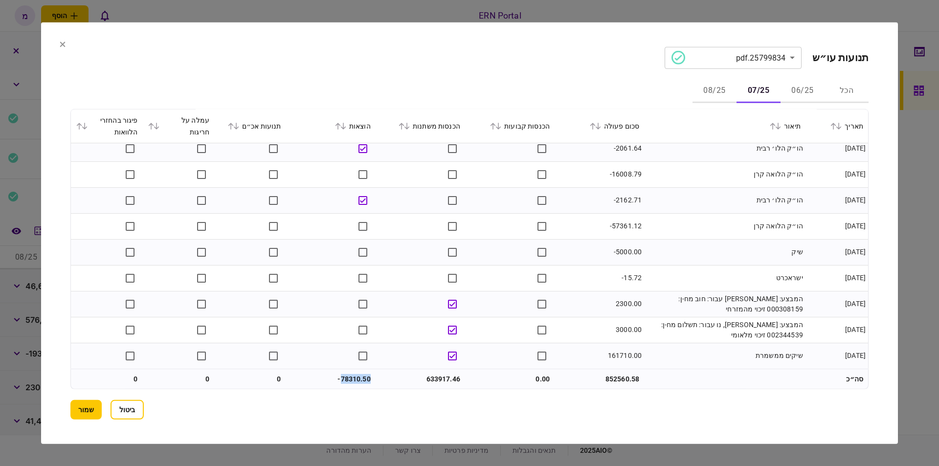
click at [344, 375] on td "-78310.50" at bounding box center [330, 379] width 89 height 20
click at [60, 271] on section "**********" at bounding box center [469, 232] width 856 height 421
click at [92, 402] on button "שמור" at bounding box center [85, 410] width 31 height 20
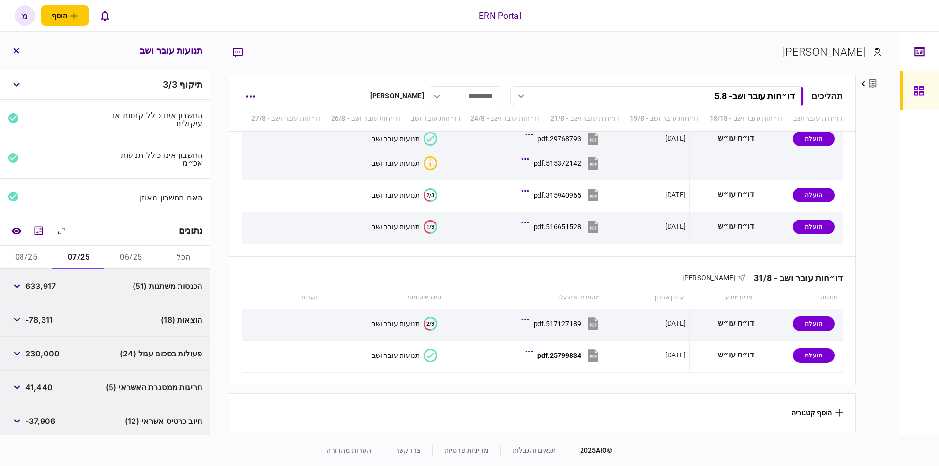
click at [75, 255] on button "07/25" at bounding box center [78, 257] width 52 height 23
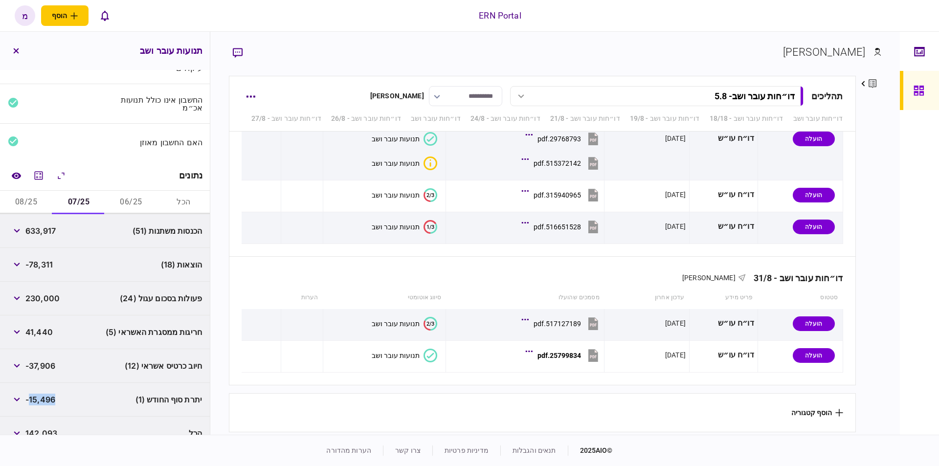
drag, startPoint x: 61, startPoint y: 399, endPoint x: 30, endPoint y: 401, distance: 30.9
click at [30, 401] on div "יתרת סוף החודש (1) -15,496" at bounding box center [105, 400] width 210 height 34
click at [28, 197] on button "08/25" at bounding box center [26, 202] width 52 height 23
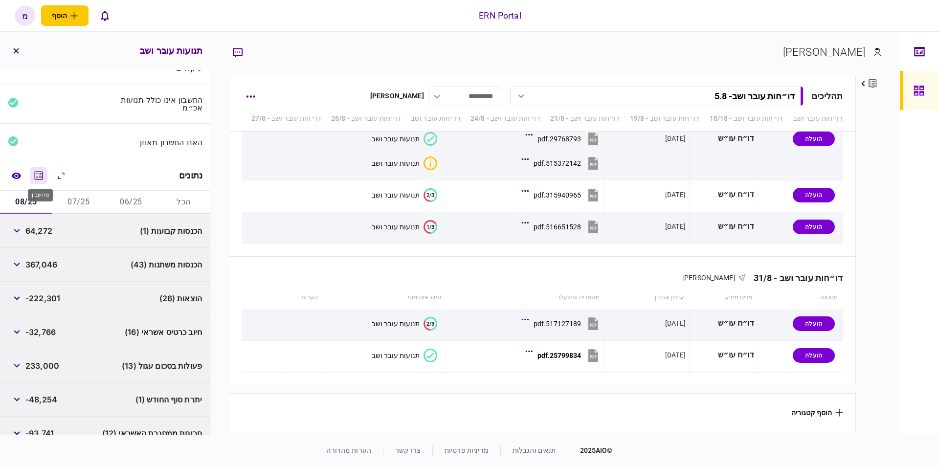
click at [44, 174] on icon "מחשבון" at bounding box center [39, 176] width 12 height 12
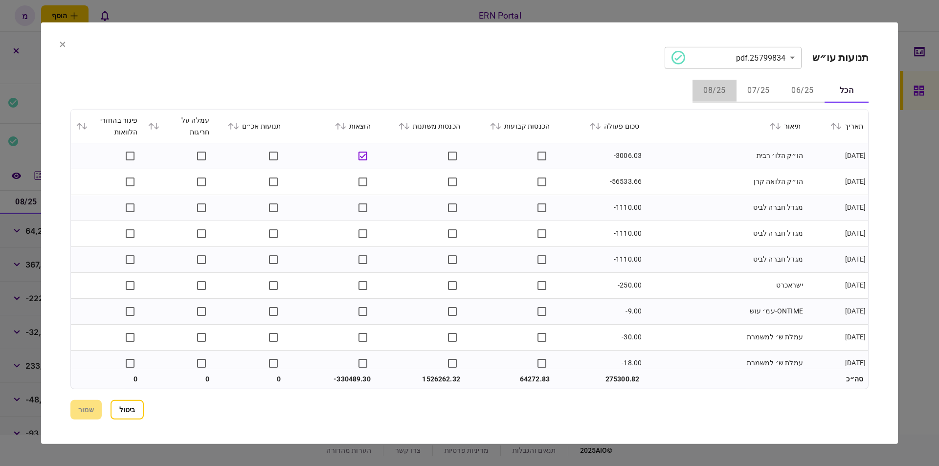
click at [715, 90] on button "08/25" at bounding box center [714, 90] width 44 height 23
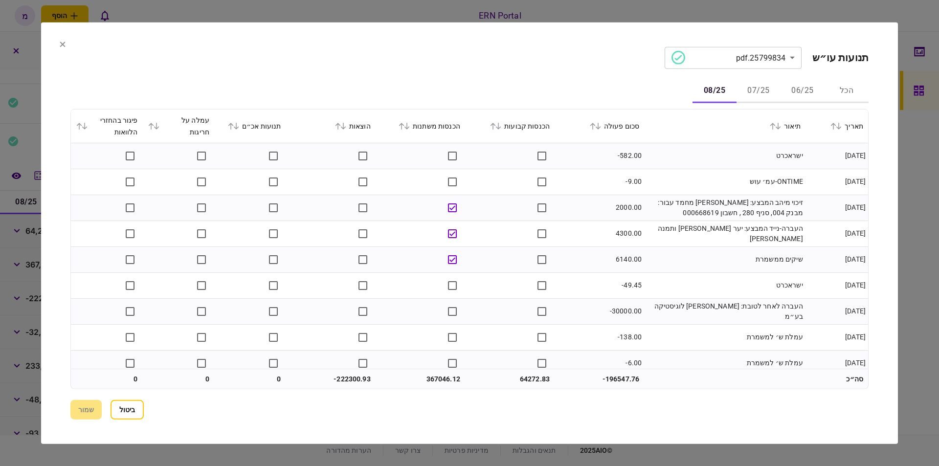
click at [602, 155] on td "-582.00" at bounding box center [598, 156] width 89 height 26
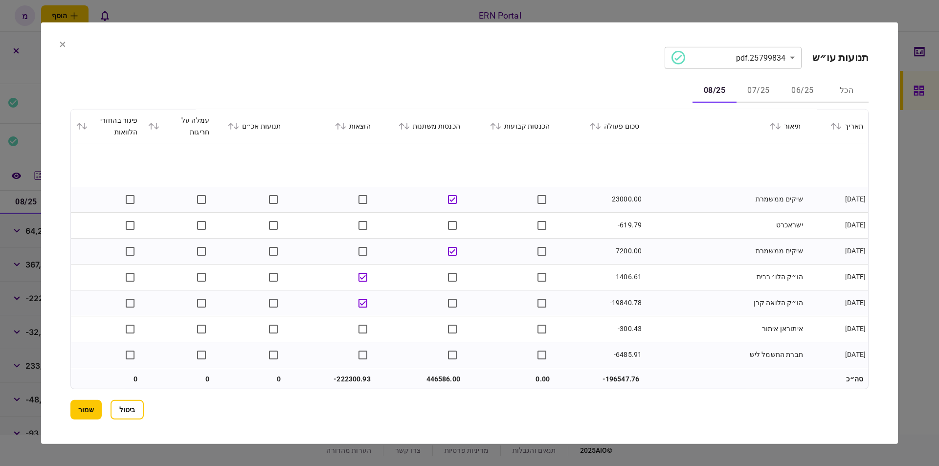
scroll to position [893, 0]
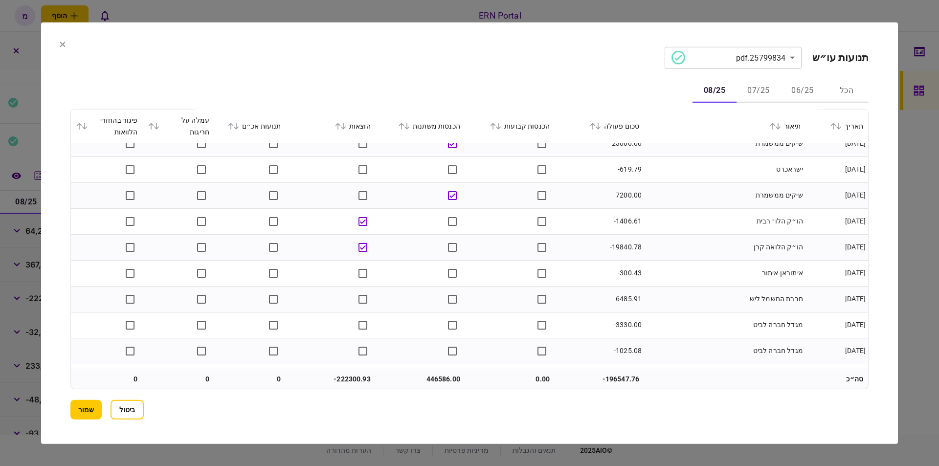
click at [622, 248] on td "-19840.78" at bounding box center [598, 247] width 89 height 26
click at [602, 248] on td "-19840.78" at bounding box center [598, 247] width 89 height 26
click at [402, 233] on td at bounding box center [419, 221] width 89 height 26
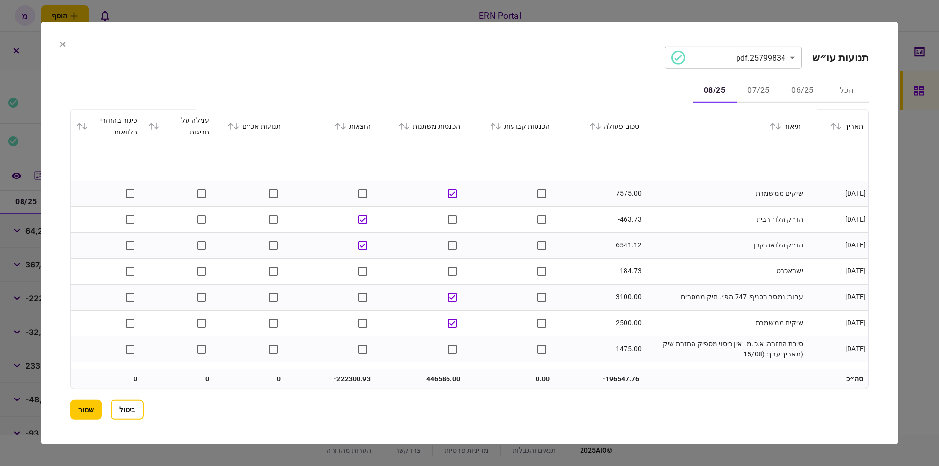
scroll to position [1779, 0]
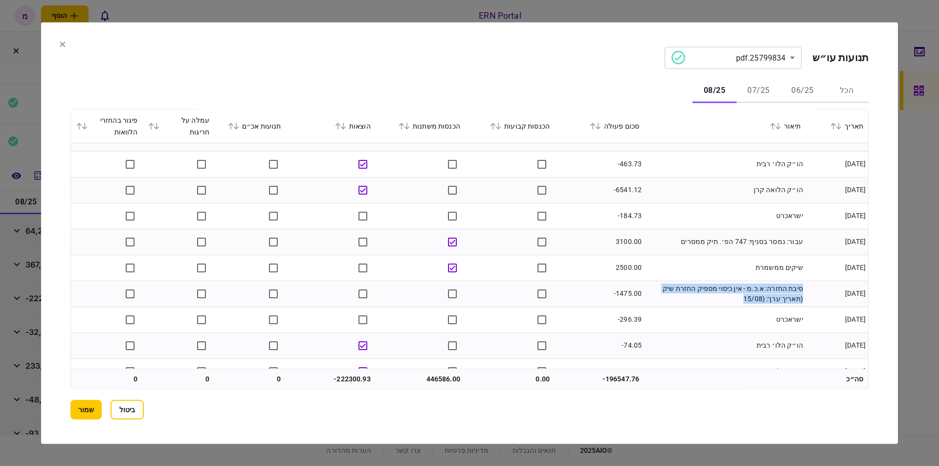
drag, startPoint x: 803, startPoint y: 288, endPoint x: 735, endPoint y: 300, distance: 69.0
click at [735, 300] on td "סיבת החזרה: א.כ.מ - אין כיסוי מספיק החזרת שיק (תאריך ערך: (15/08" at bounding box center [724, 294] width 161 height 26
click at [710, 291] on td "סיבת החזרה: א.כ.מ - אין כיסוי מספיק החזרת שיק (תאריך ערך: (15/08" at bounding box center [724, 294] width 161 height 26
click at [694, 262] on td "שיקים ממשמרת" at bounding box center [724, 268] width 161 height 26
click at [698, 289] on td "סיבת החזרה: א.כ.מ - אין כיסוי מספיק החזרת שיק (תאריך ערך: (15/08" at bounding box center [724, 294] width 161 height 26
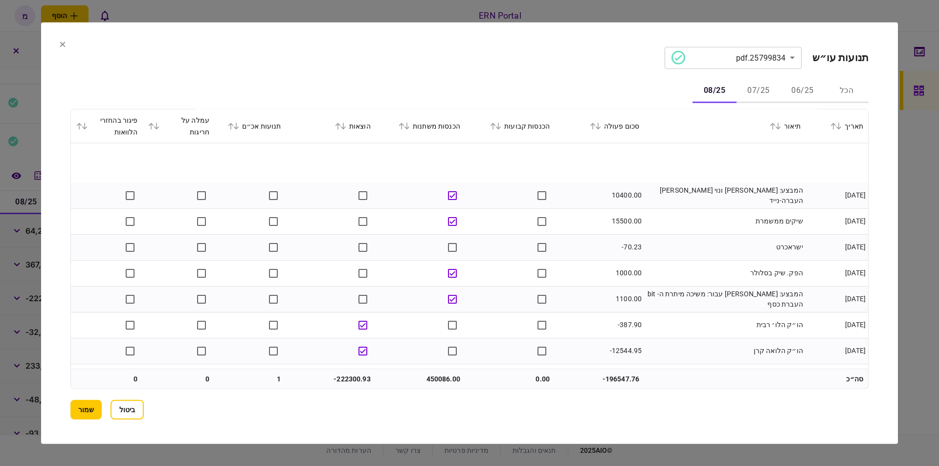
scroll to position [2555, 0]
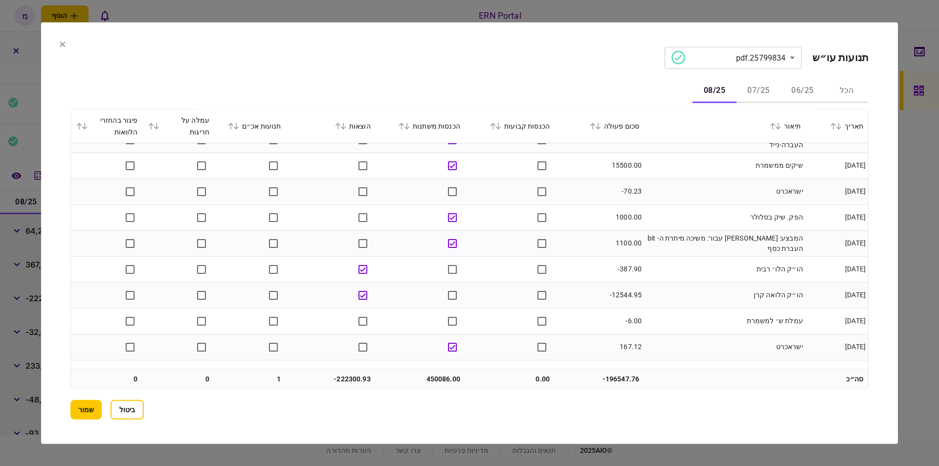
click at [624, 295] on td "-12544.95" at bounding box center [598, 295] width 89 height 26
click at [674, 289] on td "הו״ק הלואה קרן" at bounding box center [724, 295] width 161 height 26
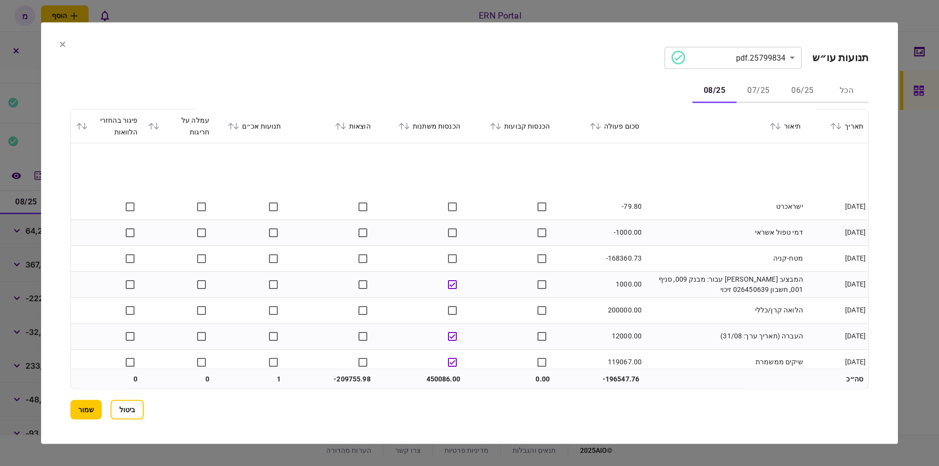
scroll to position [2777, 0]
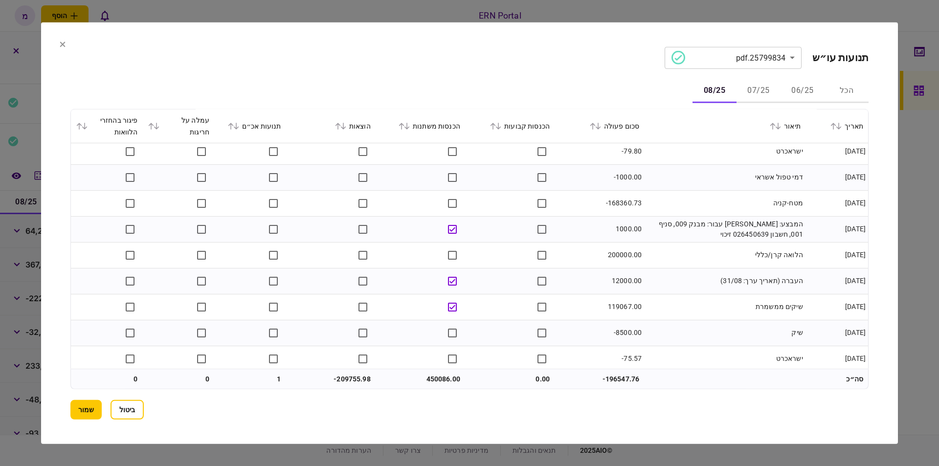
click at [613, 255] on td "200000.00" at bounding box center [598, 255] width 89 height 26
click at [488, 258] on td at bounding box center [509, 255] width 89 height 26
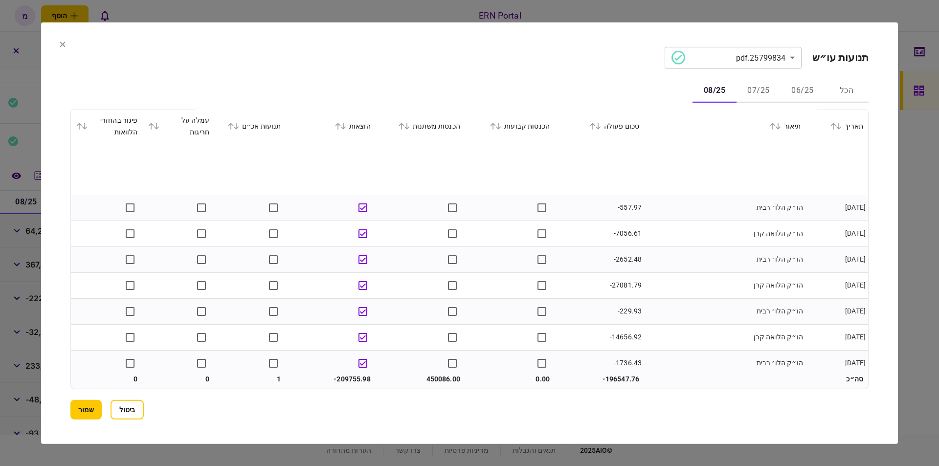
scroll to position [3164, 0]
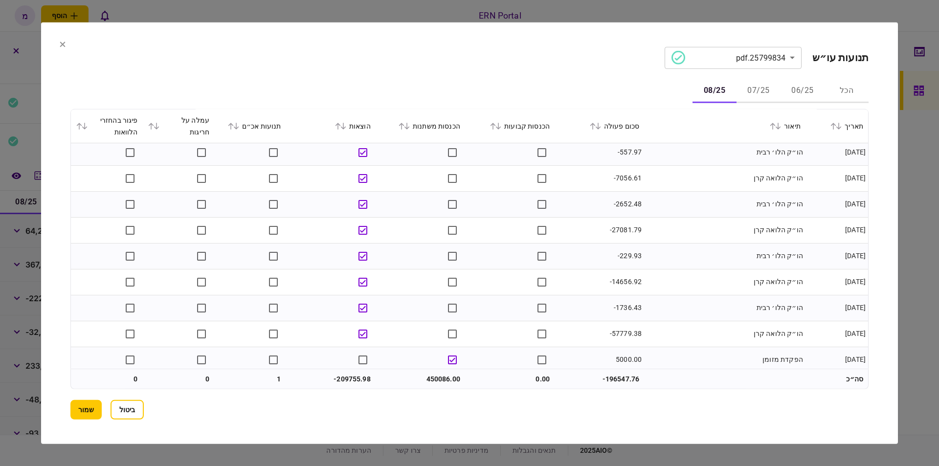
click at [616, 333] on td "-57779.38" at bounding box center [598, 334] width 89 height 26
click at [675, 306] on td "הו״ק הלו׳ רבית" at bounding box center [724, 308] width 161 height 26
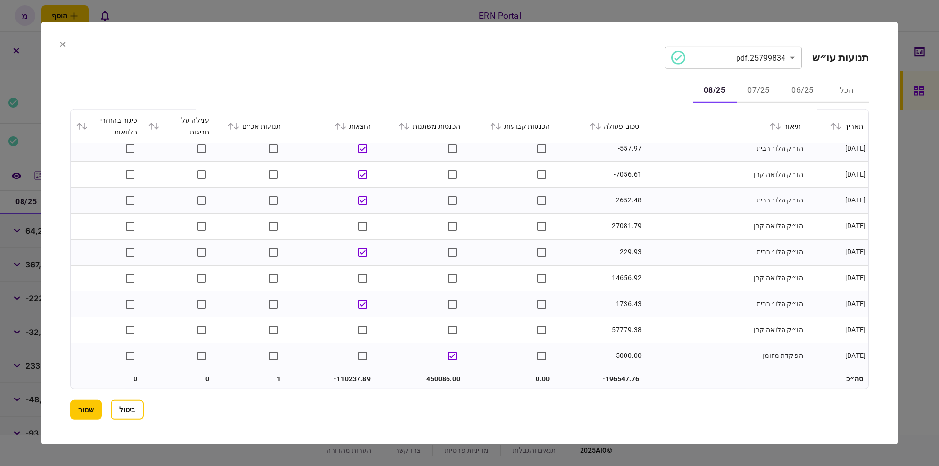
click at [426, 380] on td "450086.00" at bounding box center [419, 379] width 89 height 20
click at [349, 375] on td "-110237.89" at bounding box center [330, 379] width 89 height 20
click at [84, 405] on button "שמור" at bounding box center [85, 410] width 31 height 20
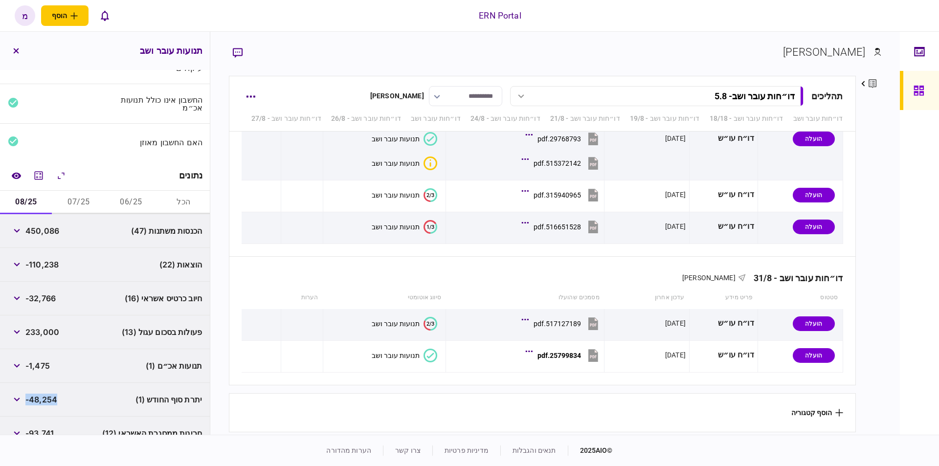
drag, startPoint x: 62, startPoint y: 394, endPoint x: 28, endPoint y: 398, distance: 34.4
click at [28, 398] on div "יתרת סוף החודש (1) -48,254" at bounding box center [105, 400] width 210 height 34
